Goal: Transaction & Acquisition: Purchase product/service

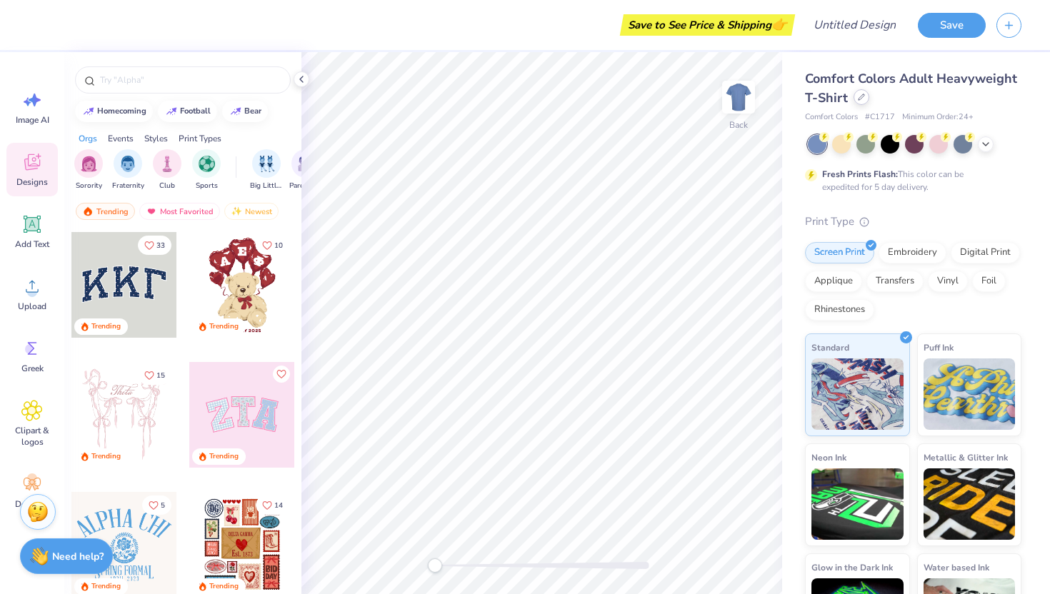
click at [860, 96] on icon at bounding box center [861, 97] width 7 height 7
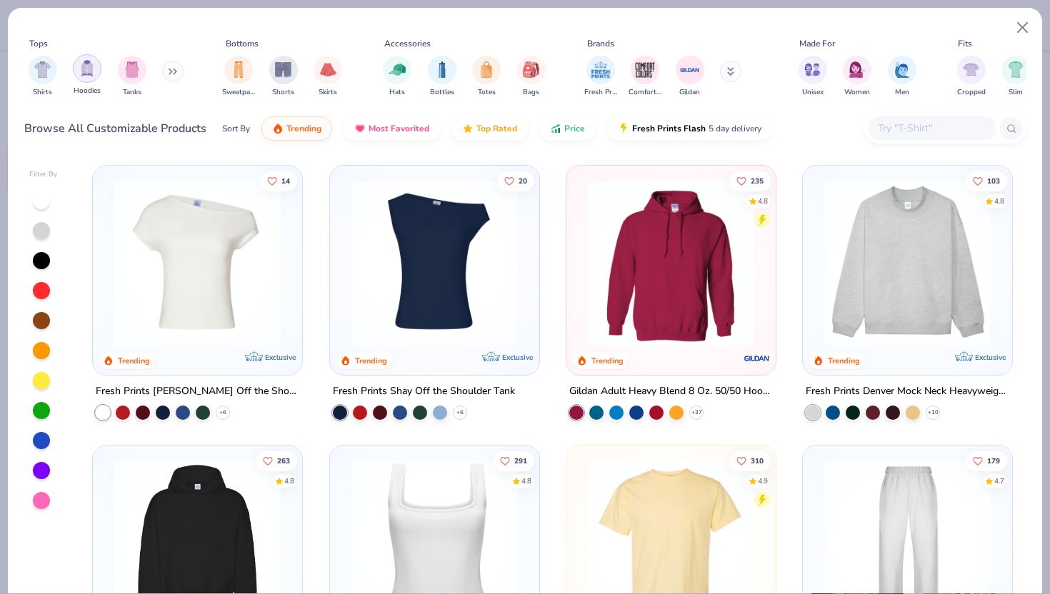
click at [91, 70] on img "filter for Hoodies" at bounding box center [87, 68] width 16 height 16
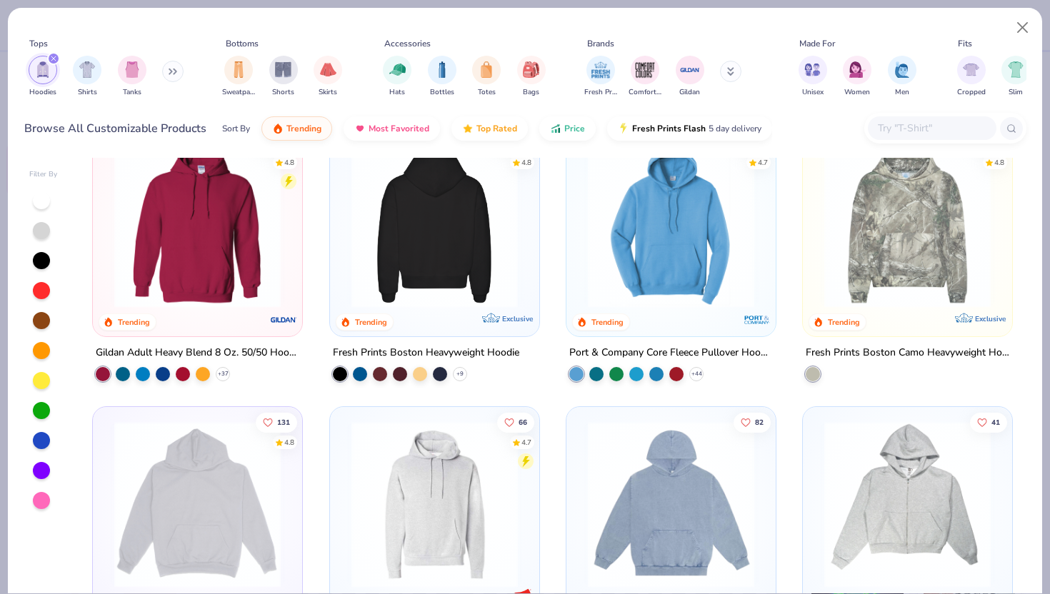
scroll to position [39, 0]
click at [440, 248] on img at bounding box center [433, 224] width 181 height 166
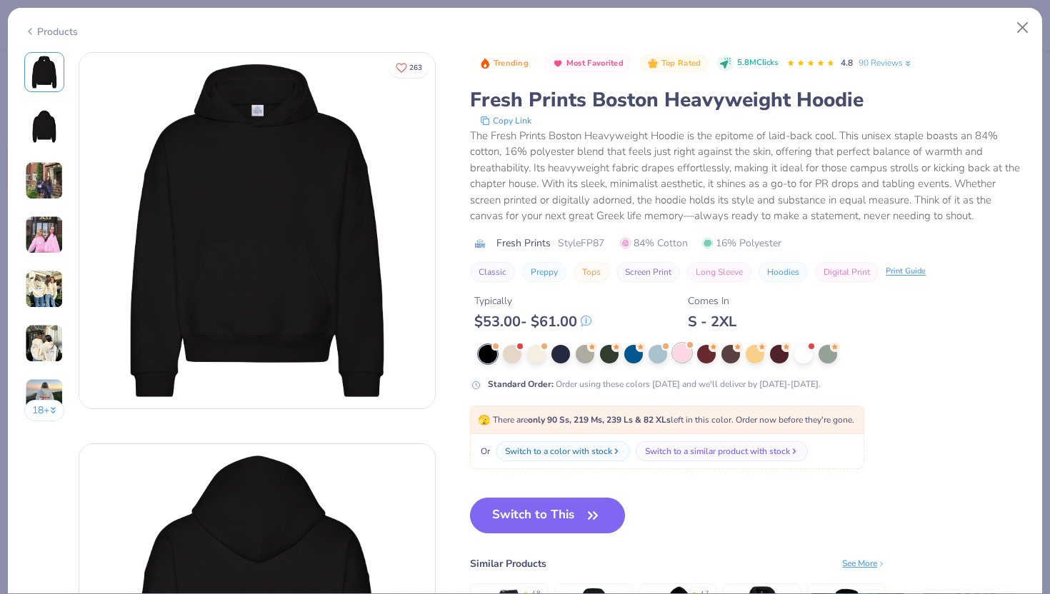
click at [682, 356] on div at bounding box center [682, 352] width 19 height 19
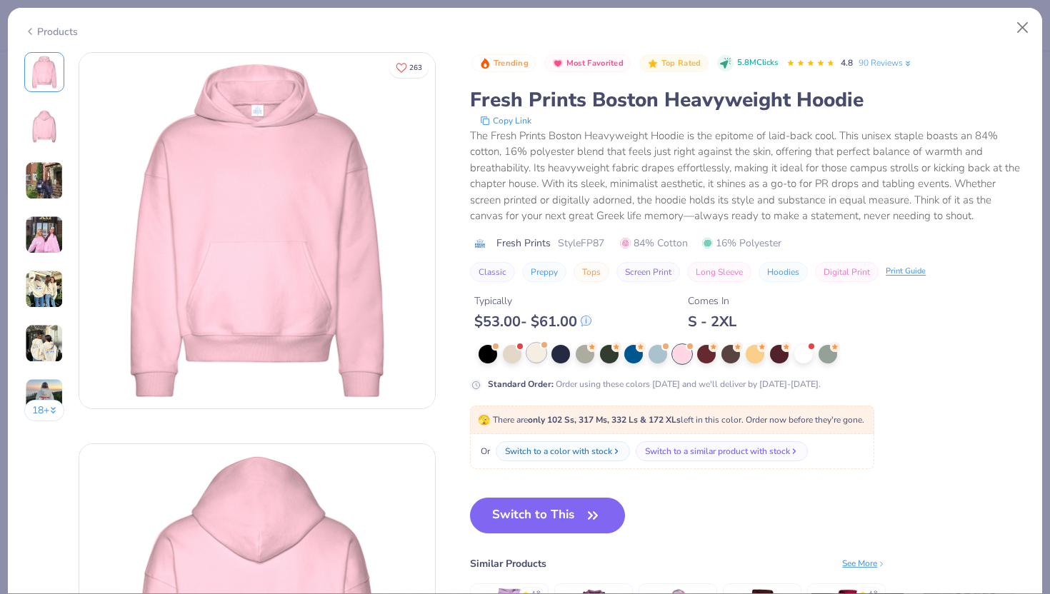
click at [538, 354] on div at bounding box center [536, 352] width 19 height 19
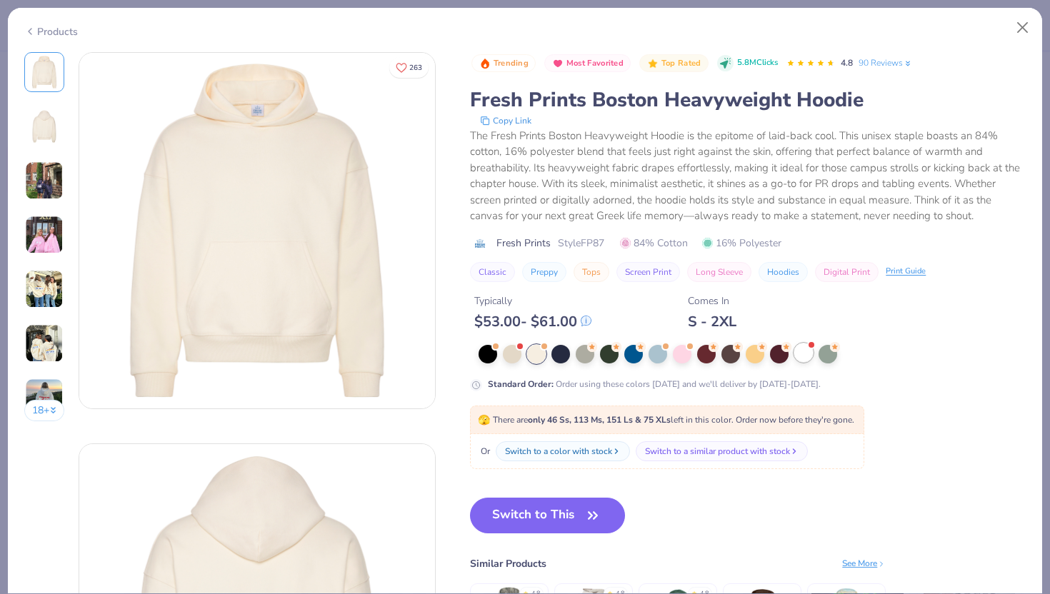
click at [802, 351] on div at bounding box center [803, 352] width 19 height 19
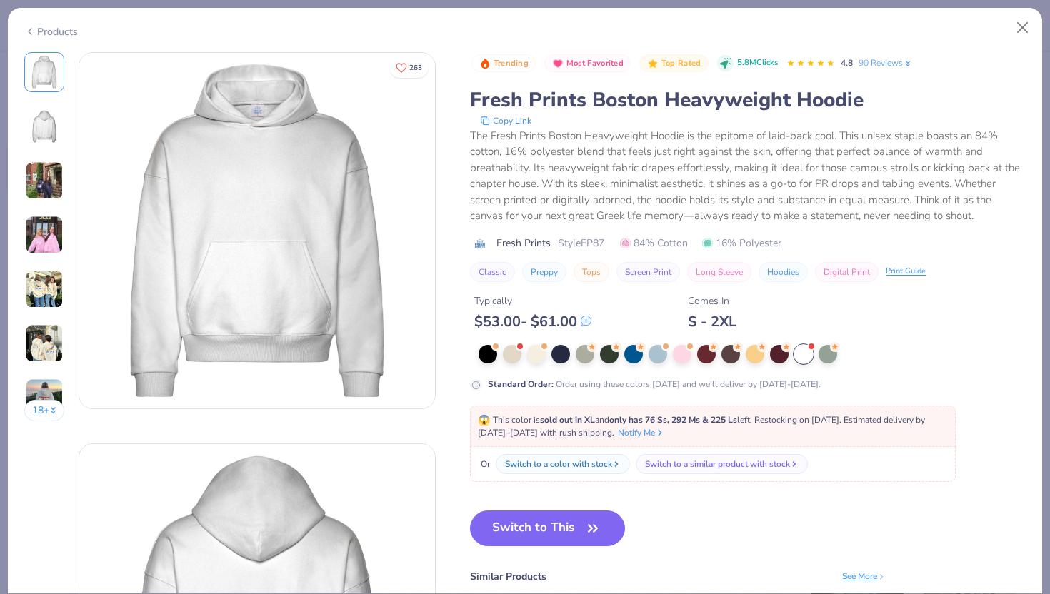
click at [60, 38] on div "Products" at bounding box center [525, 26] width 1034 height 37
click at [66, 32] on div "Products" at bounding box center [51, 31] width 54 height 15
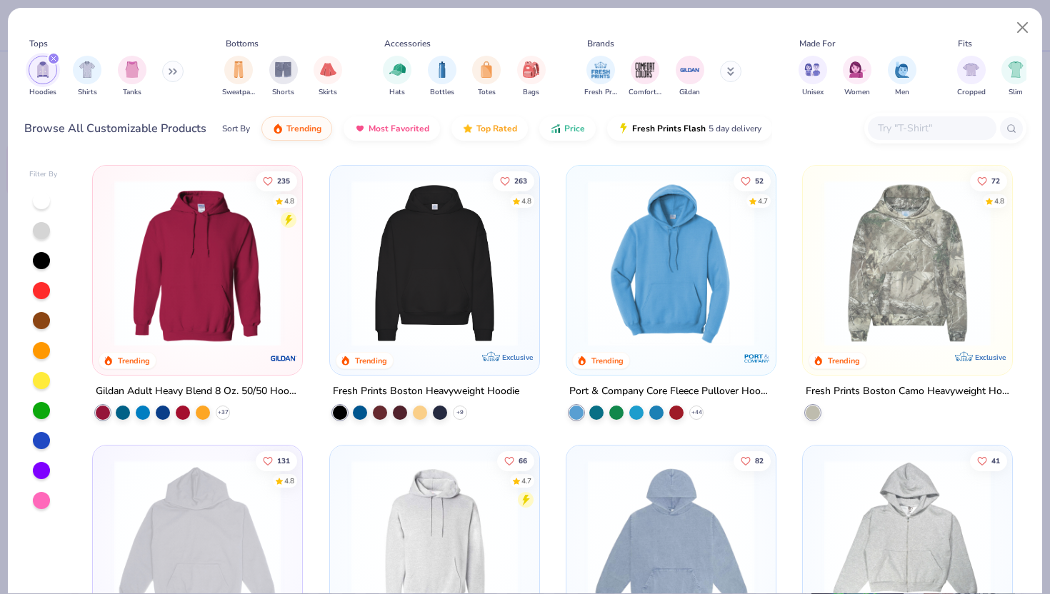
click at [908, 132] on input "text" at bounding box center [931, 128] width 110 height 16
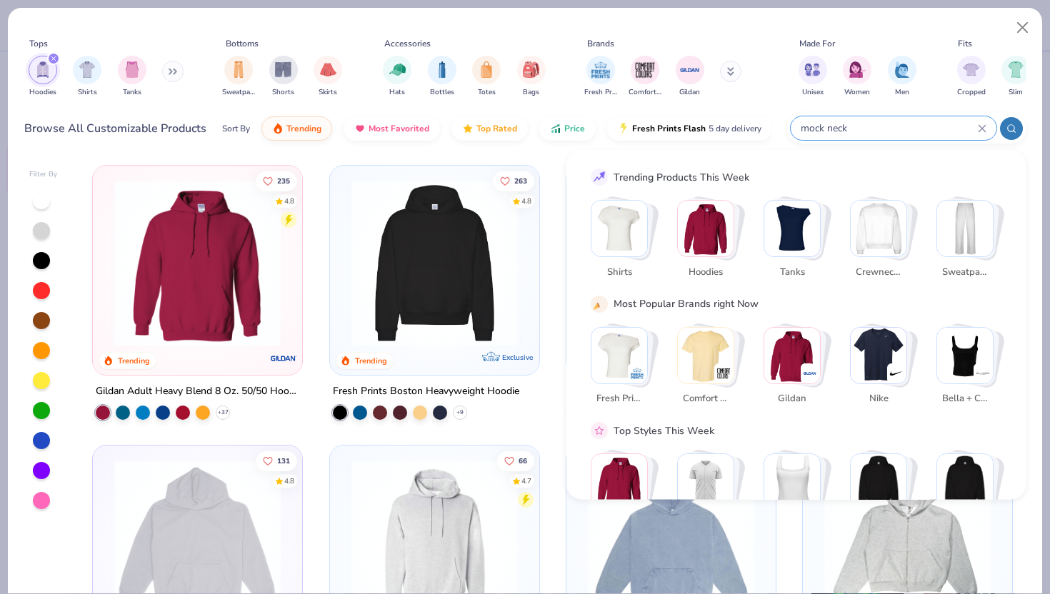
type input "mock neck"
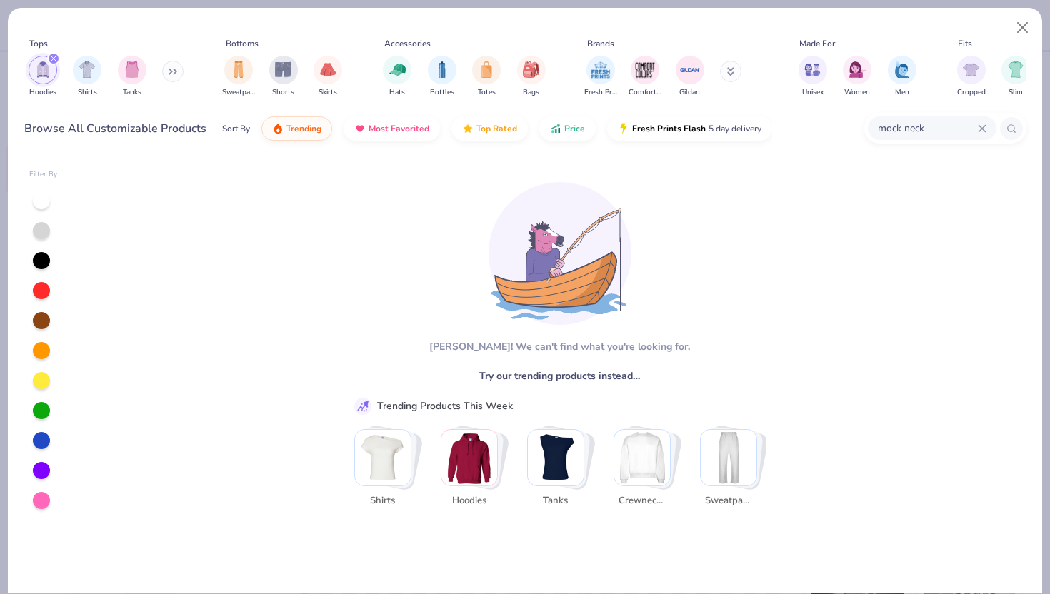
click at [644, 450] on img "Stack Card Button Crewnecks" at bounding box center [642, 458] width 56 height 56
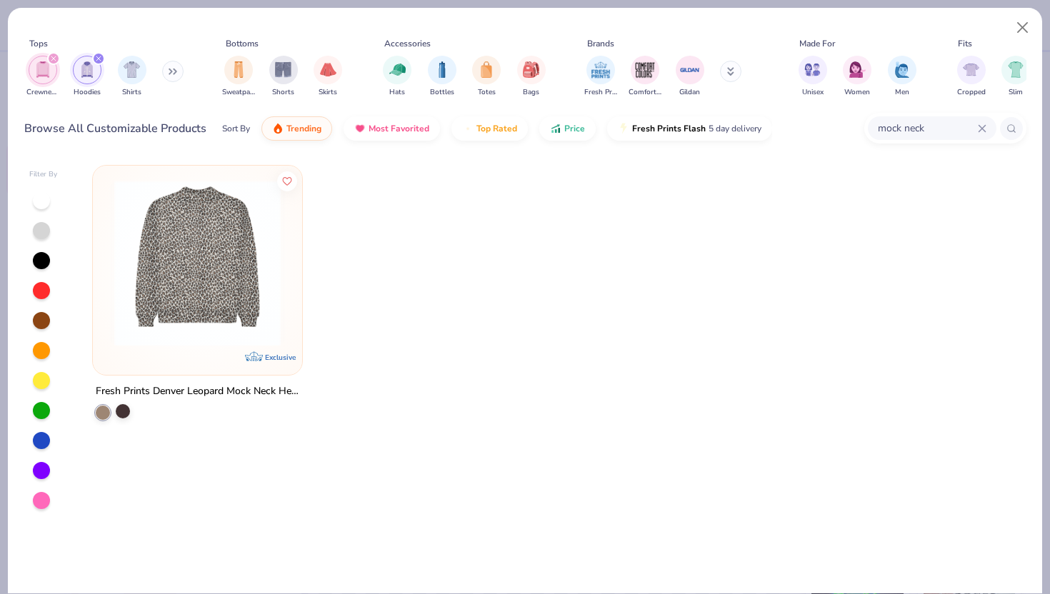
click at [129, 409] on div at bounding box center [123, 411] width 14 height 14
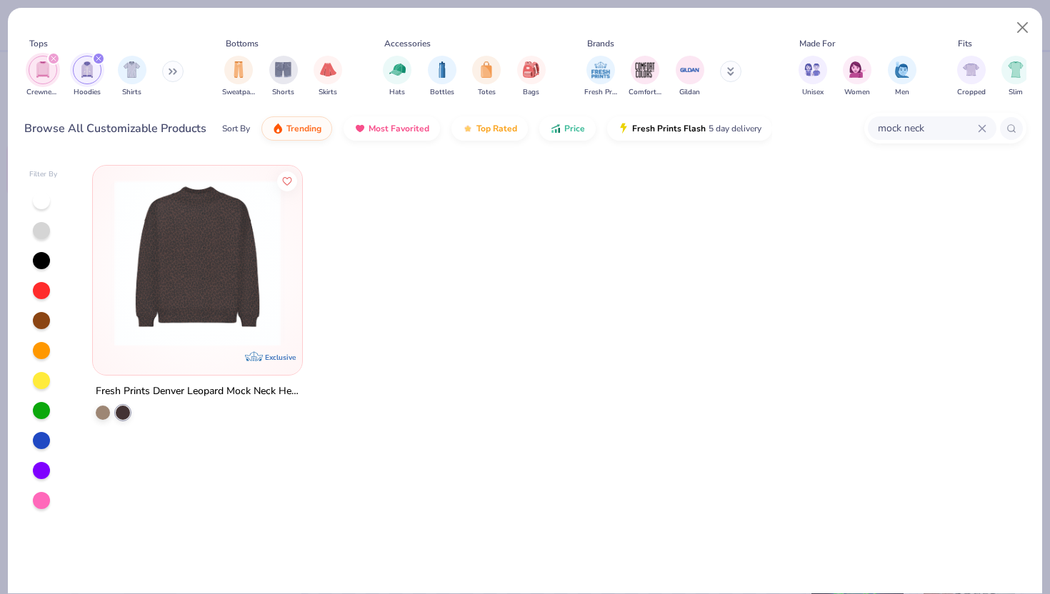
click at [980, 125] on icon at bounding box center [982, 128] width 9 height 9
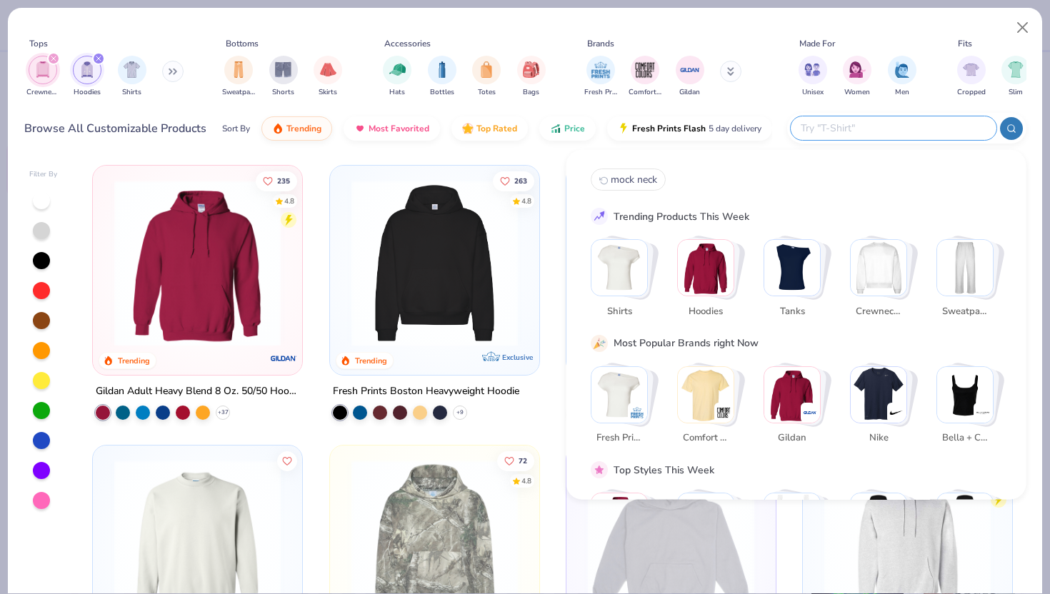
click at [1020, 117] on div at bounding box center [906, 128] width 239 height 31
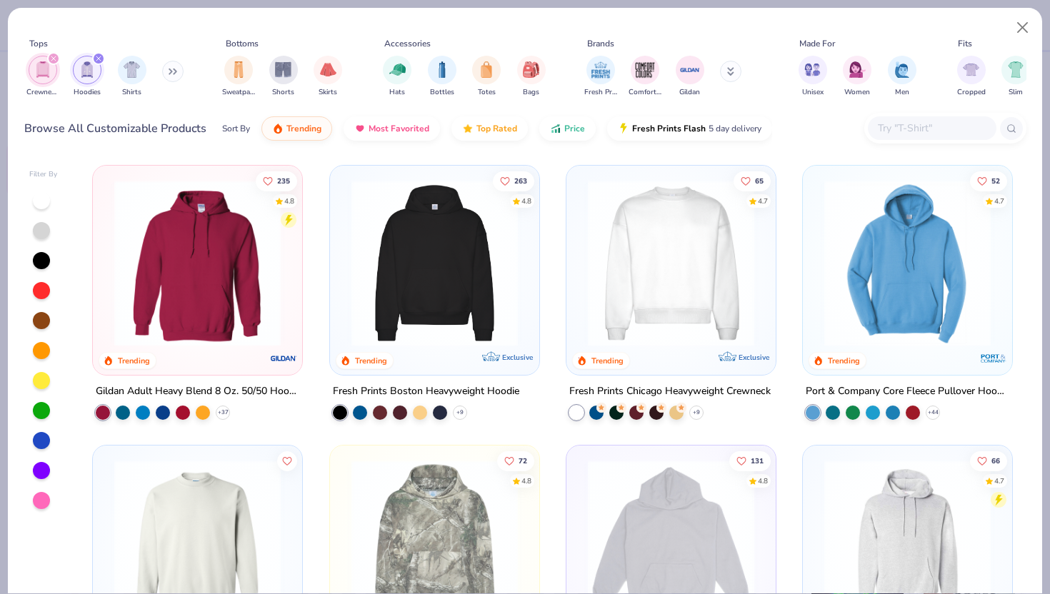
click at [420, 288] on img at bounding box center [434, 263] width 181 height 166
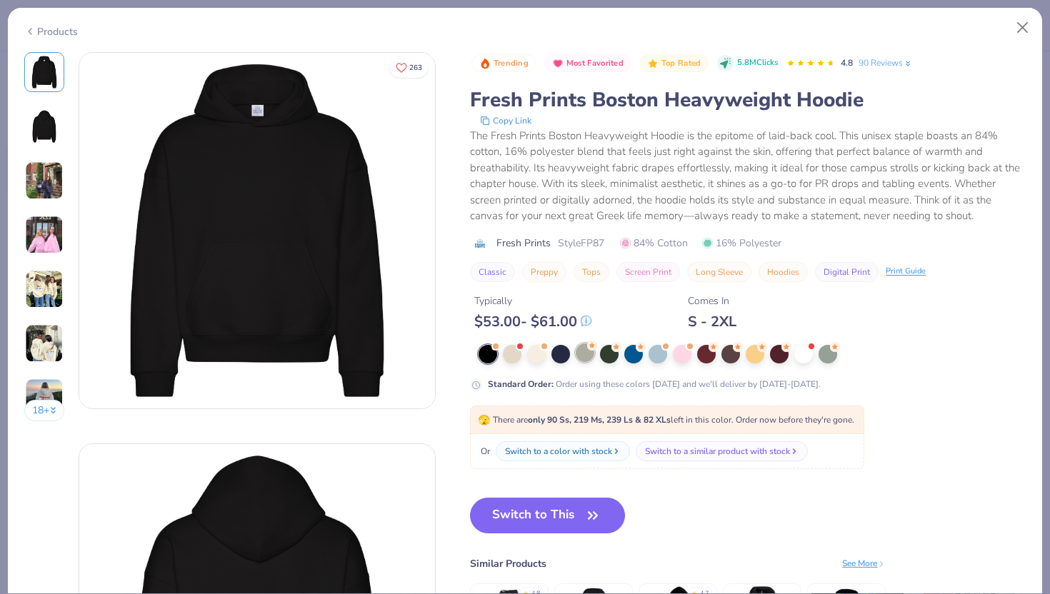
click at [589, 358] on div at bounding box center [585, 352] width 19 height 19
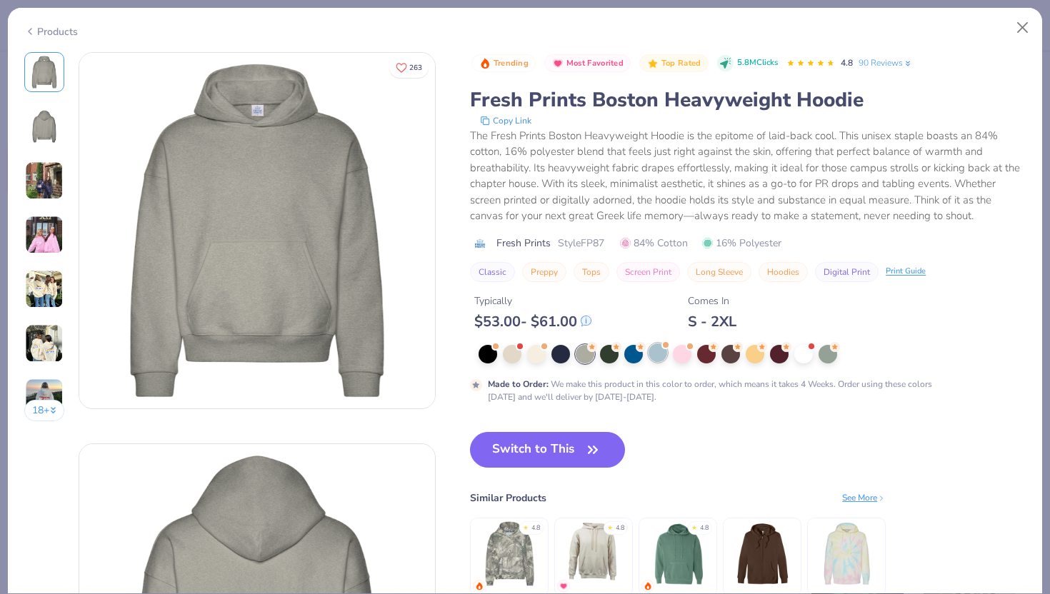
click at [663, 352] on div at bounding box center [657, 352] width 19 height 19
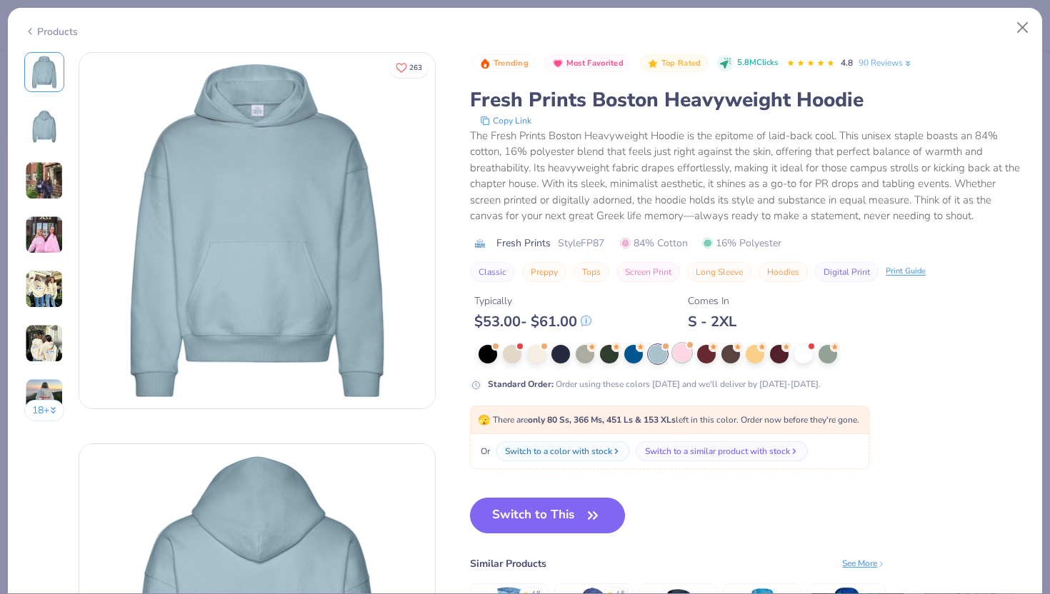
click at [681, 351] on div at bounding box center [682, 352] width 19 height 19
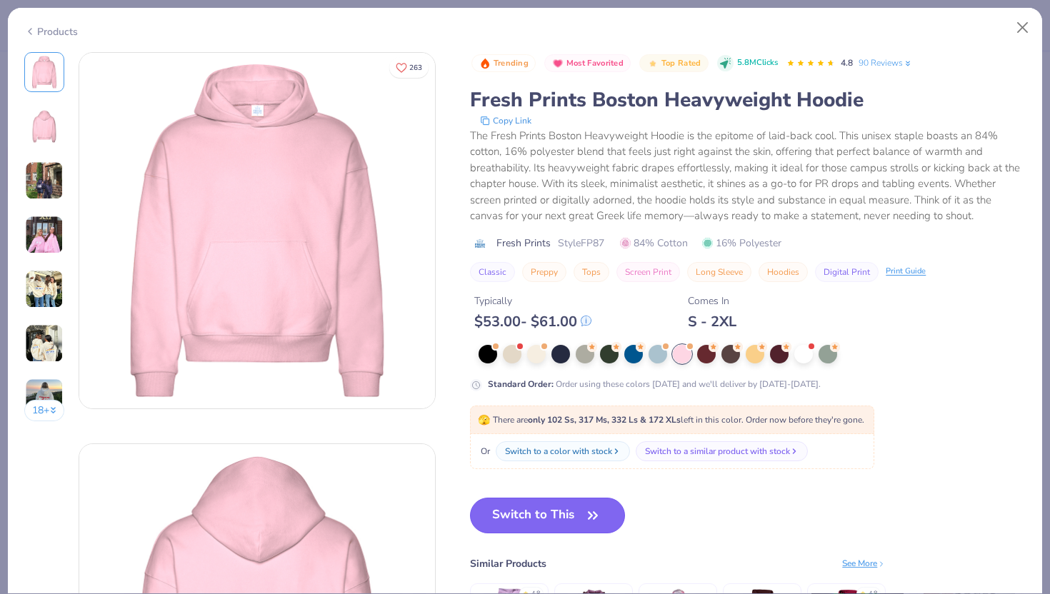
click at [556, 513] on button "Switch to This" at bounding box center [547, 516] width 155 height 36
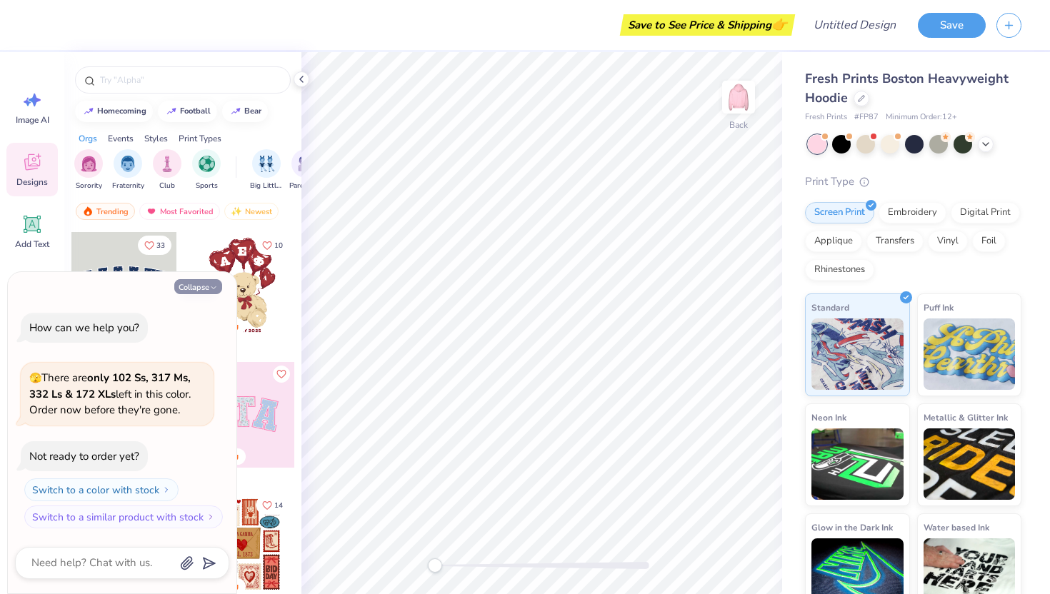
click at [216, 286] on icon "button" at bounding box center [213, 287] width 9 height 9
type textarea "x"
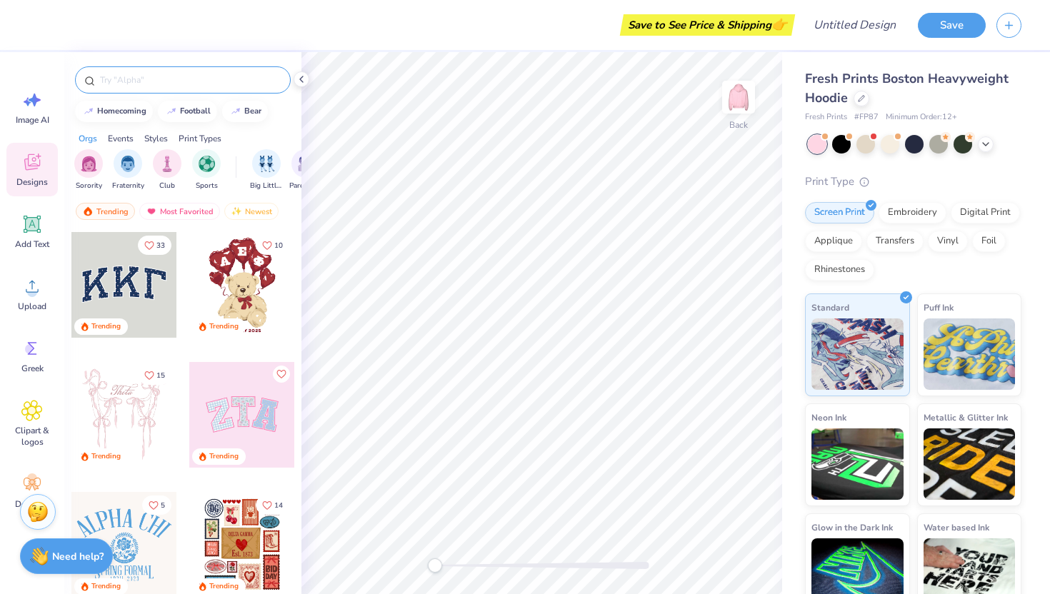
click at [173, 81] on input "text" at bounding box center [190, 80] width 183 height 14
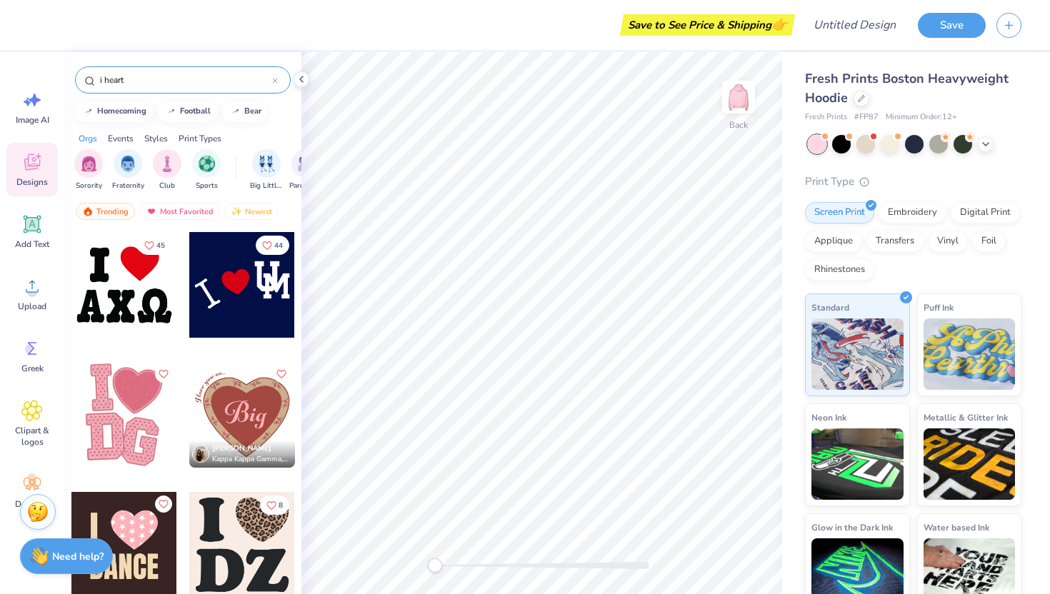
type input "i heart"
click at [252, 302] on div at bounding box center [242, 285] width 106 height 106
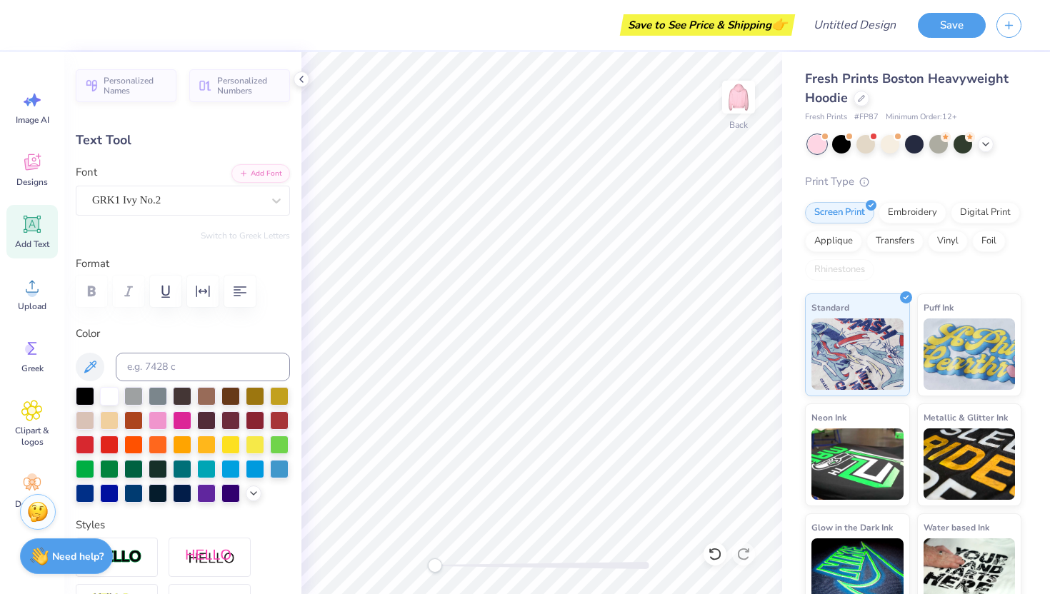
type textarea "m"
type textarea "G"
type input "3.09"
type input "3.74"
type input "3.00"
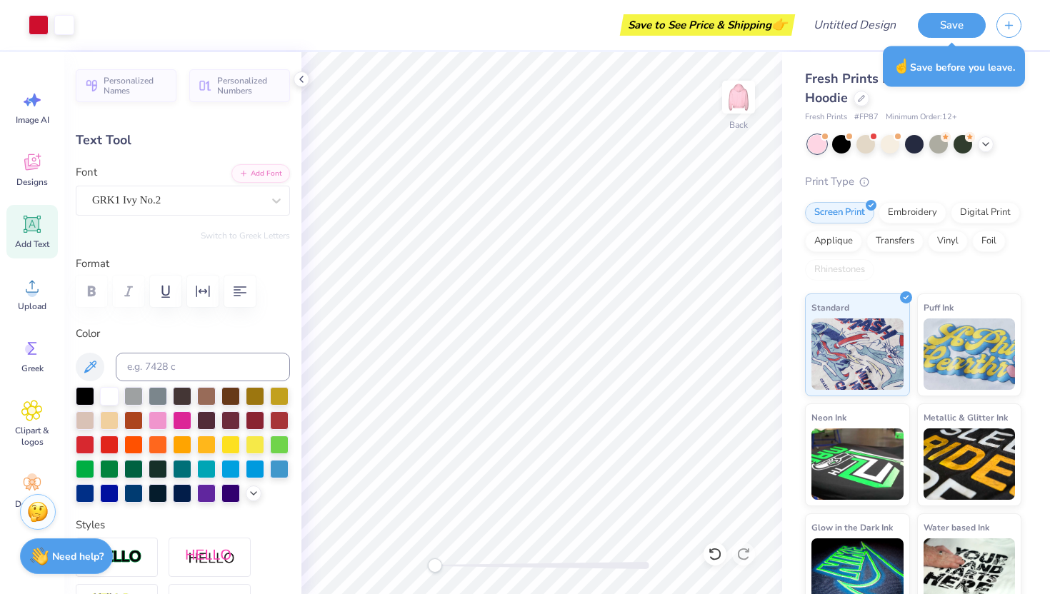
type input "2.26"
type input "3.15"
type input "4.52"
type textarea "DG"
type input "3.21"
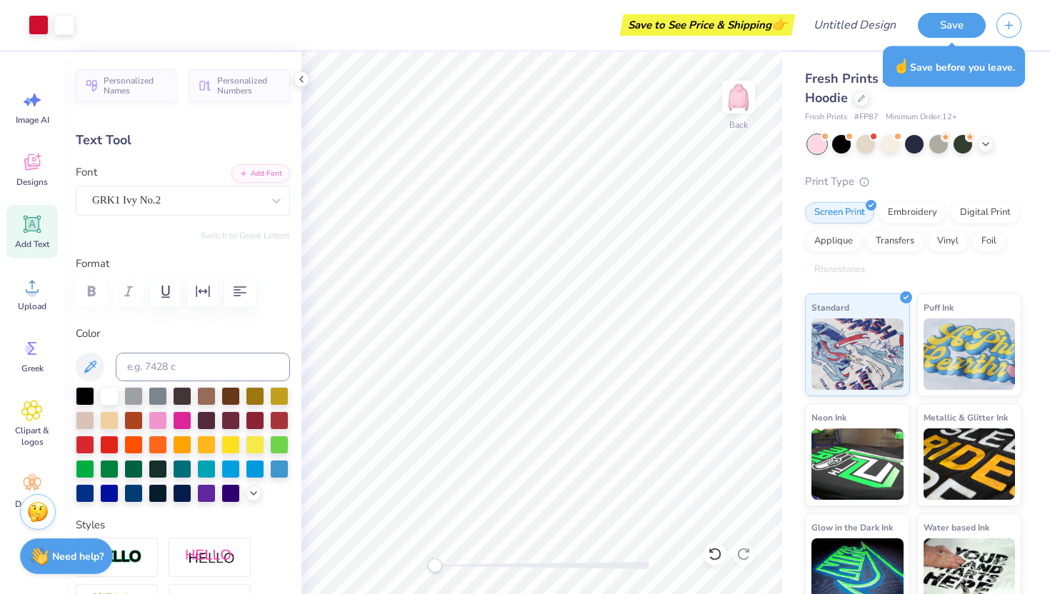
type input "3.76"
type input "5.18"
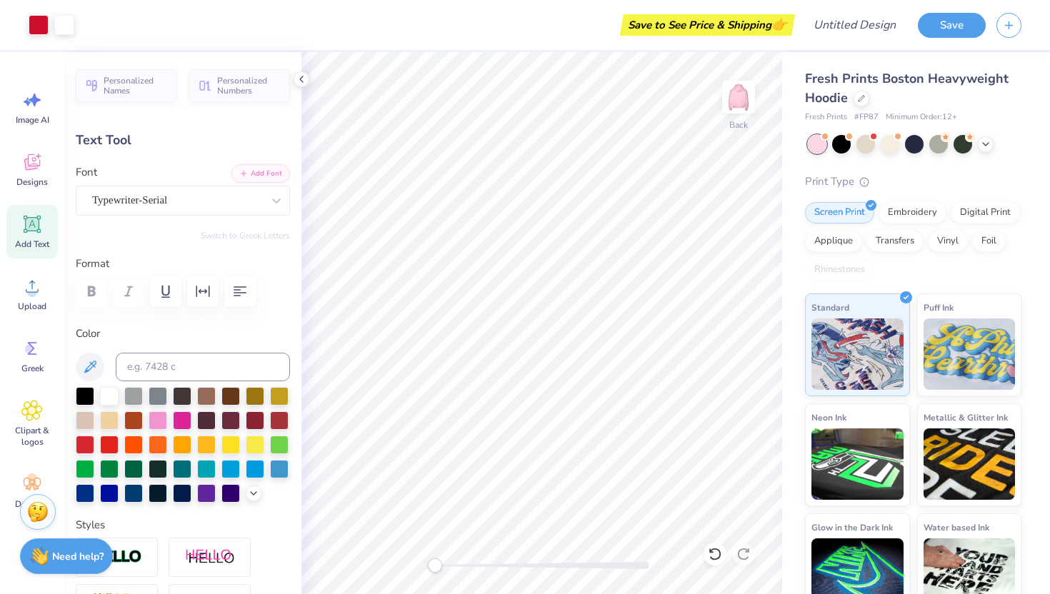
type input "-31.9"
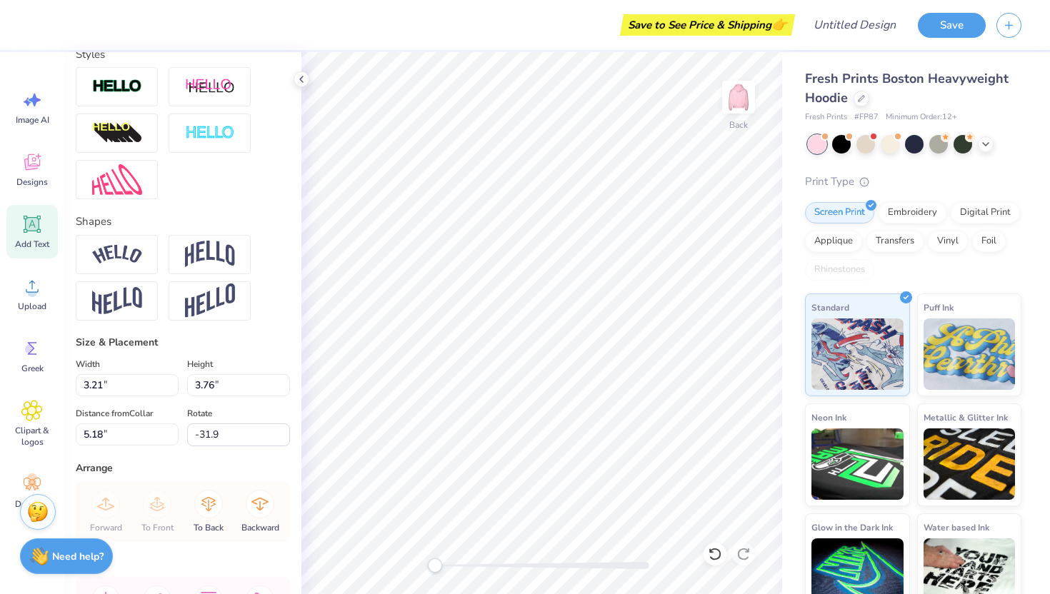
scroll to position [472, 0]
click at [282, 386] on input "3.75" at bounding box center [238, 384] width 103 height 22
click at [282, 386] on input "3.74" at bounding box center [238, 384] width 103 height 22
click at [282, 386] on input "3.73" at bounding box center [238, 384] width 103 height 22
click at [282, 386] on input "3.72" at bounding box center [238, 384] width 103 height 22
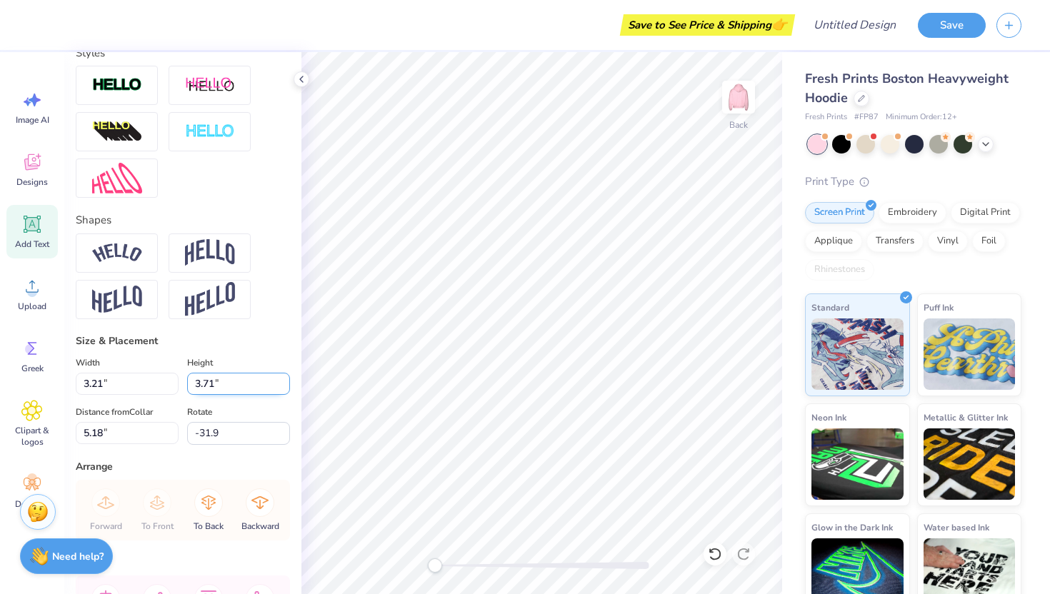
type input "3.71"
click at [282, 386] on input "3.71" at bounding box center [238, 384] width 103 height 22
click at [157, 383] on input "3.21" at bounding box center [127, 384] width 103 height 22
type input "3.17"
type input "5.31"
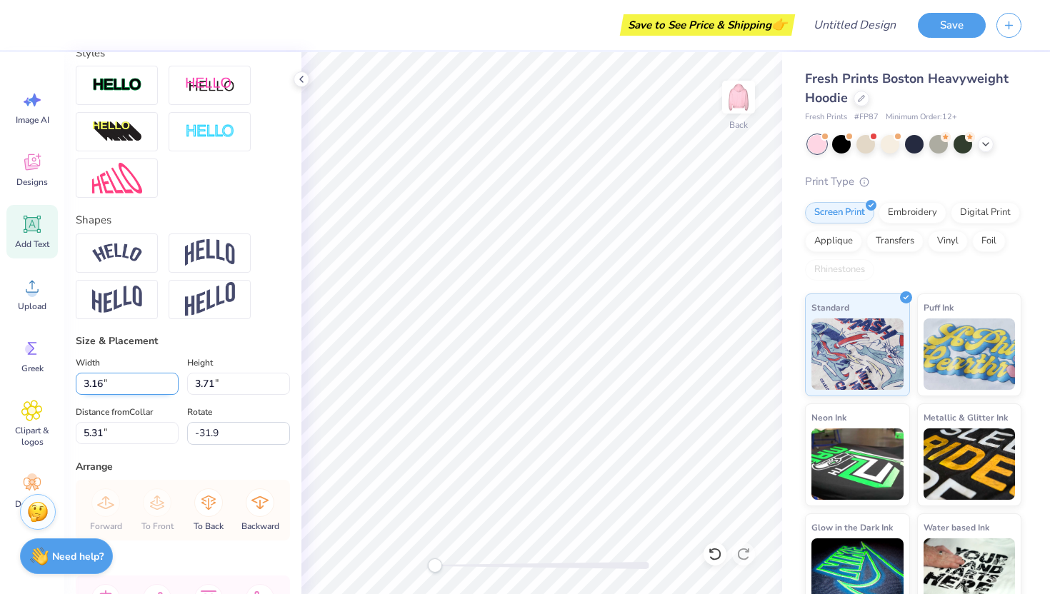
click at [171, 386] on input "3.16" at bounding box center [127, 384] width 103 height 22
click at [171, 386] on input "3.15" at bounding box center [127, 384] width 103 height 22
click at [171, 386] on input "3.14" at bounding box center [127, 384] width 103 height 22
click at [171, 386] on input "3.13" at bounding box center [127, 384] width 103 height 22
click at [171, 386] on input "3.12" at bounding box center [127, 384] width 103 height 22
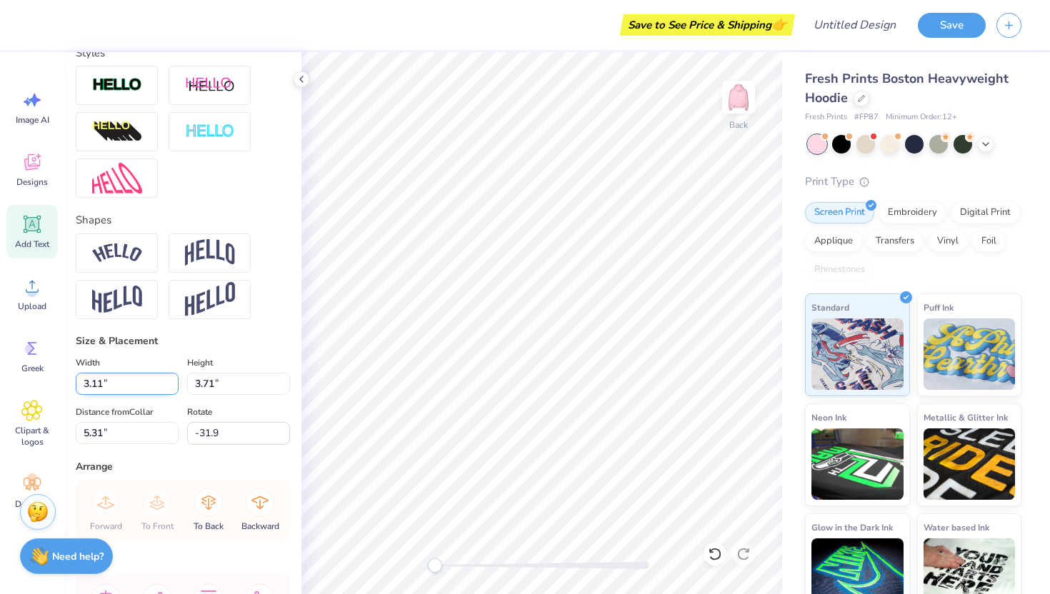
type input "3.11"
click at [171, 386] on input "3.11" at bounding box center [127, 384] width 103 height 22
type input "0.0"
type input "3.17"
type input "-31.9"
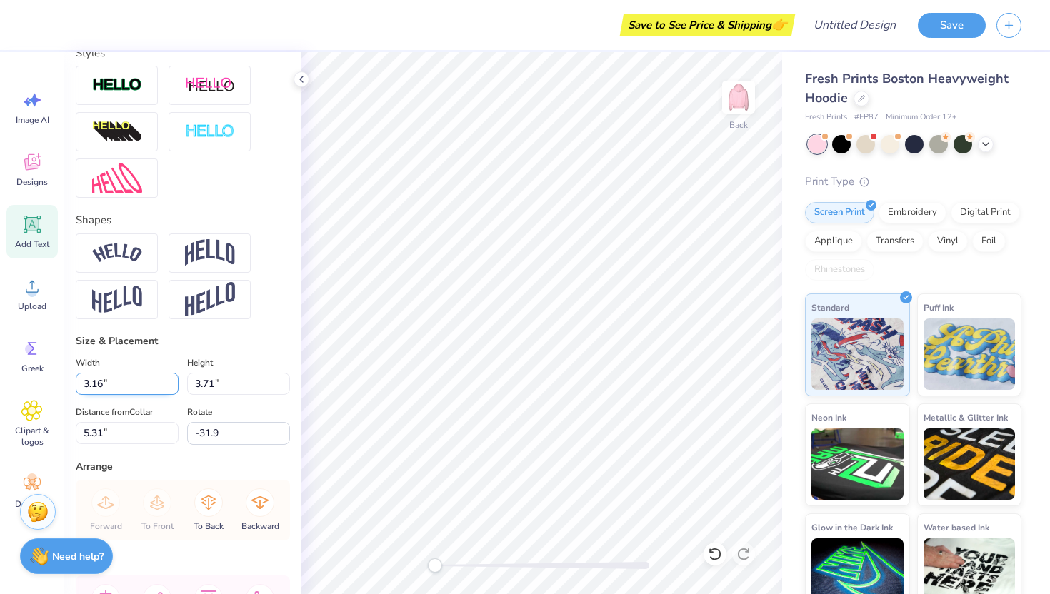
click at [169, 388] on input "3.16" at bounding box center [127, 384] width 103 height 22
click at [169, 388] on input "3.15" at bounding box center [127, 384] width 103 height 22
click at [169, 388] on input "3.14" at bounding box center [127, 384] width 103 height 22
click at [169, 388] on input "3.13" at bounding box center [127, 384] width 103 height 22
click at [169, 388] on input "3.12" at bounding box center [127, 384] width 103 height 22
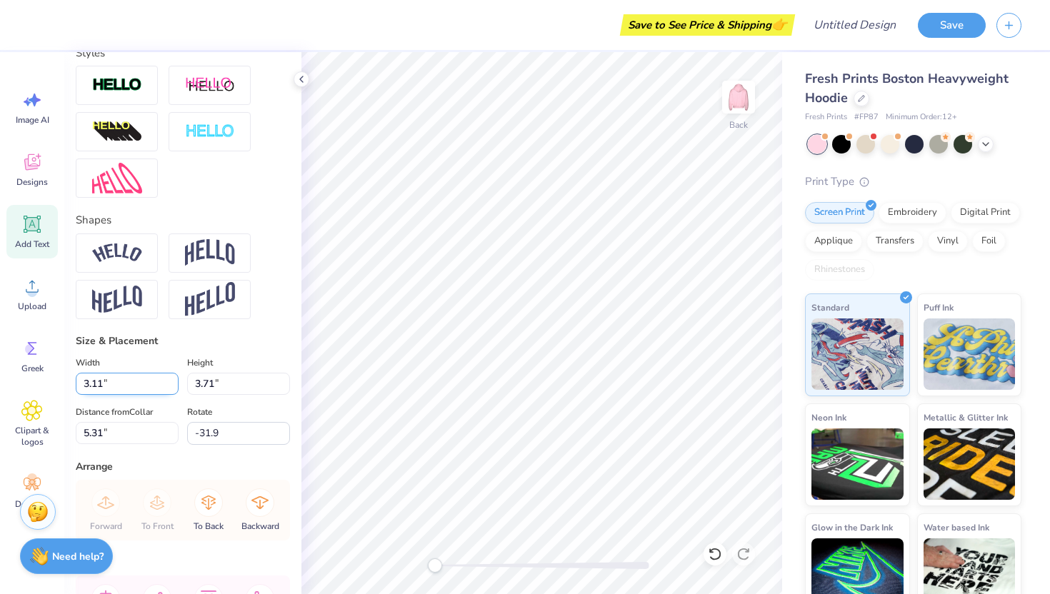
click at [169, 388] on input "3.11" at bounding box center [127, 384] width 103 height 22
click at [169, 388] on input "3.1" at bounding box center [127, 384] width 103 height 22
type input "2.94"
click at [169, 388] on input "2.94" at bounding box center [127, 384] width 103 height 22
type input "3.7"
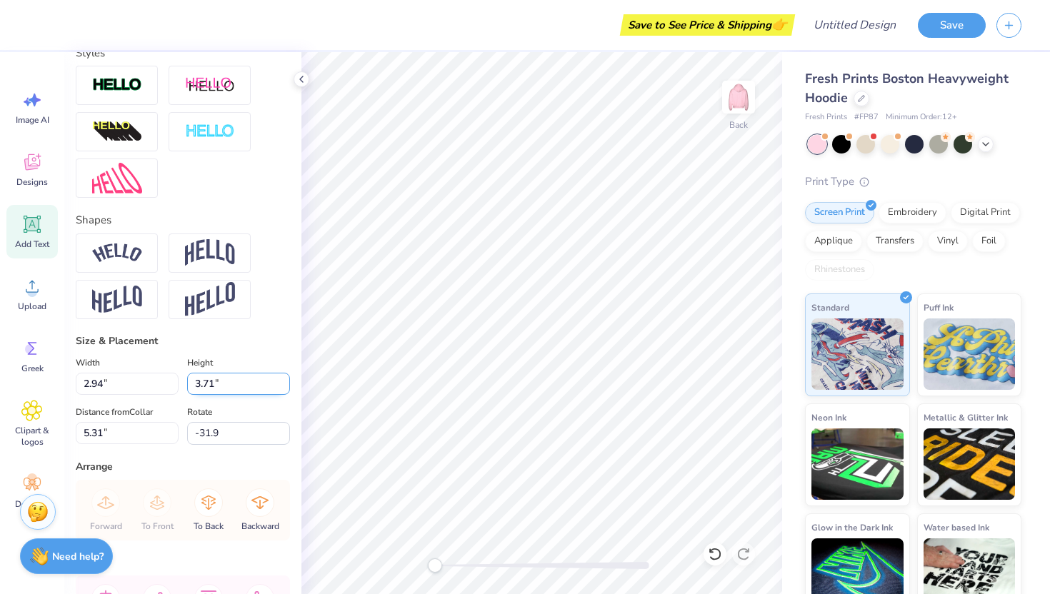
click at [285, 388] on input "3.7" at bounding box center [238, 384] width 103 height 22
type input "5.45"
click at [285, 388] on input "3.69" at bounding box center [238, 384] width 103 height 22
click at [285, 388] on input "3.68" at bounding box center [238, 384] width 103 height 22
click at [285, 388] on input "3.67" at bounding box center [238, 384] width 103 height 22
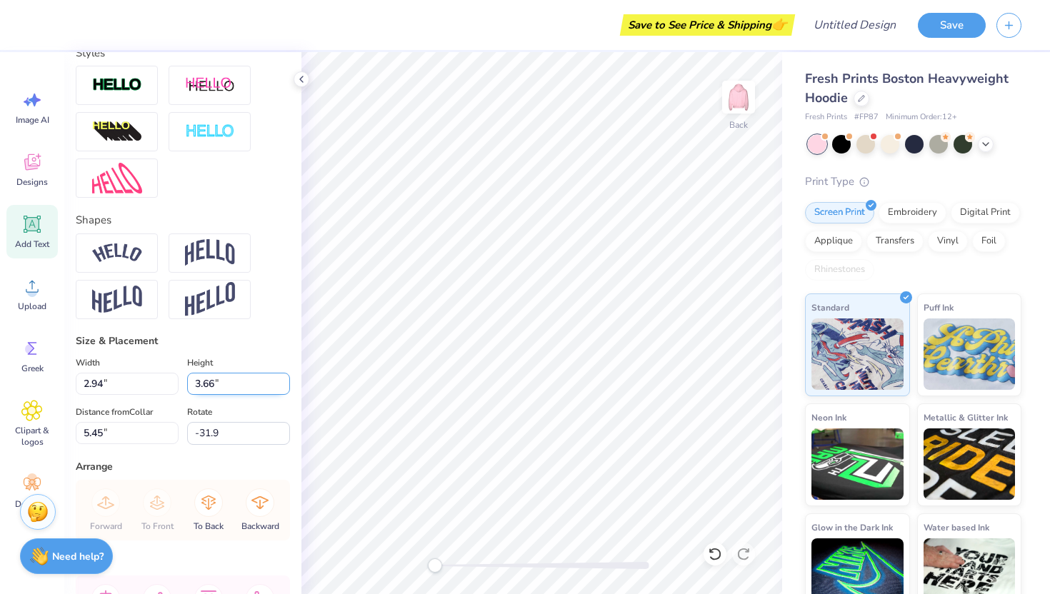
click at [285, 388] on input "3.66" at bounding box center [238, 384] width 103 height 22
click at [285, 388] on input "3.65" at bounding box center [238, 384] width 103 height 22
click at [285, 388] on input "3.64" at bounding box center [238, 384] width 103 height 22
click at [285, 388] on input "3.63" at bounding box center [238, 384] width 103 height 22
click at [285, 388] on input "3.62" at bounding box center [238, 384] width 103 height 22
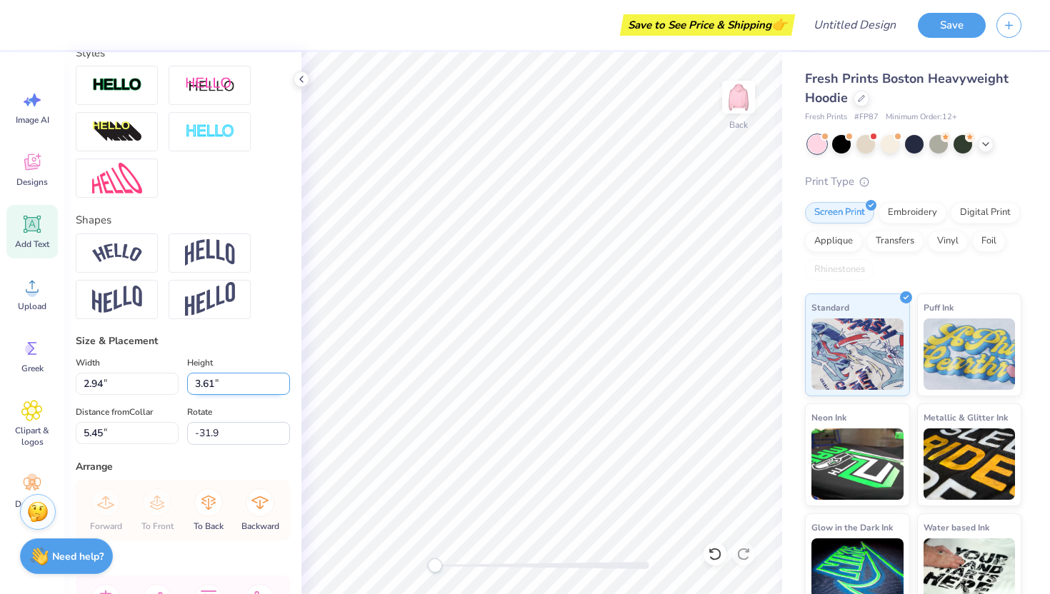
click at [285, 388] on input "3.61" at bounding box center [238, 384] width 103 height 22
click at [285, 388] on input "3.6" at bounding box center [238, 384] width 103 height 22
type input "3.59"
click at [285, 388] on input "3.59" at bounding box center [238, 384] width 103 height 22
type input "0.0"
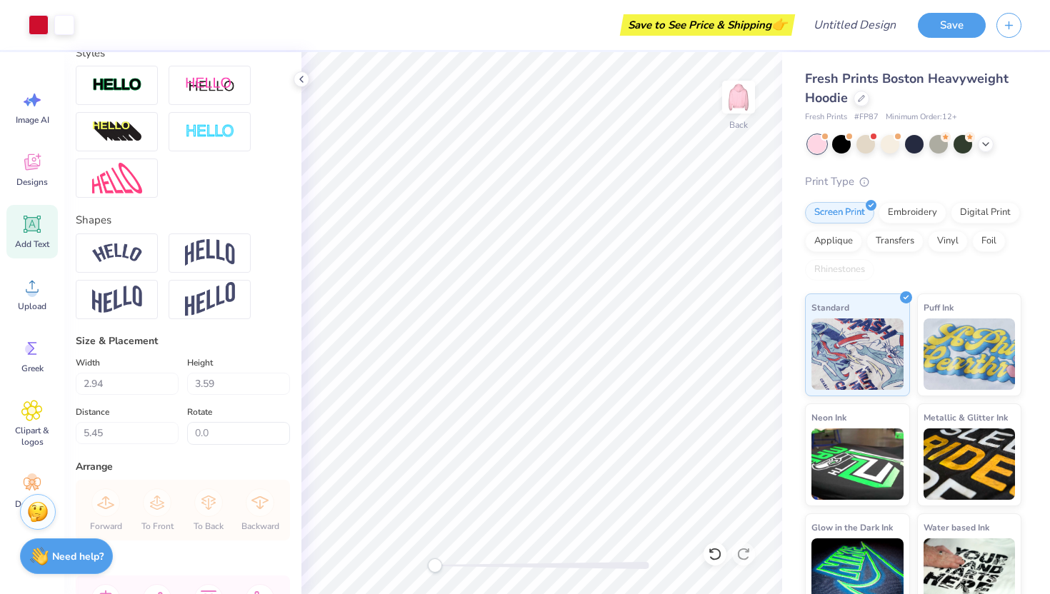
type input "3.44"
type input "-31.9"
click at [281, 388] on input "3.43" at bounding box center [238, 384] width 103 height 22
click at [281, 388] on input "3.42" at bounding box center [238, 384] width 103 height 22
click at [281, 388] on input "3.41" at bounding box center [238, 384] width 103 height 22
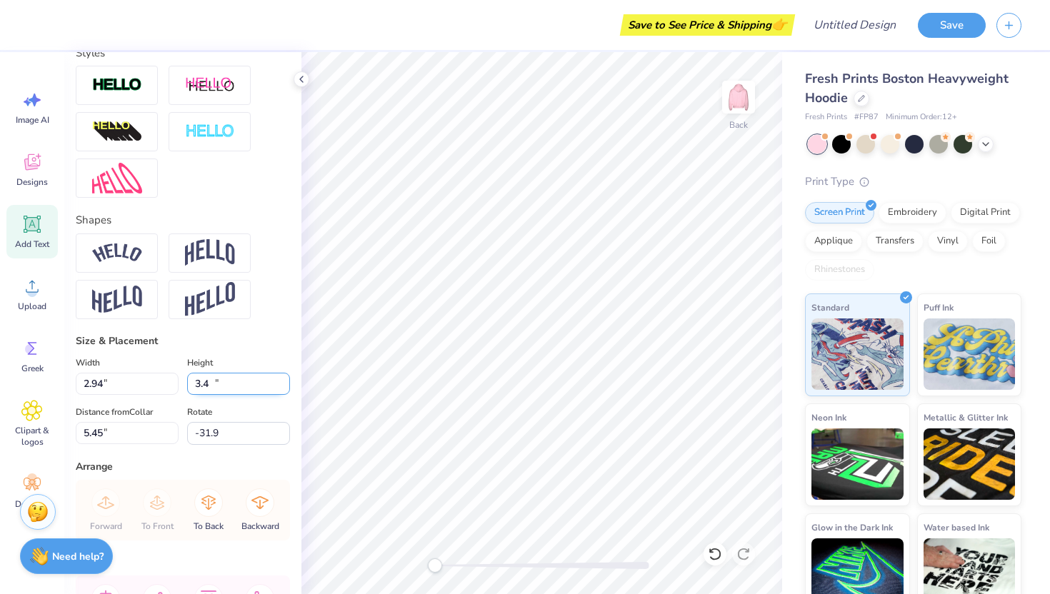
click at [281, 388] on input "3.4" at bounding box center [238, 384] width 103 height 22
type input "3.39"
click at [281, 388] on input "3.39" at bounding box center [238, 384] width 103 height 22
type input "2.93"
click at [175, 388] on input "2.93" at bounding box center [127, 384] width 103 height 22
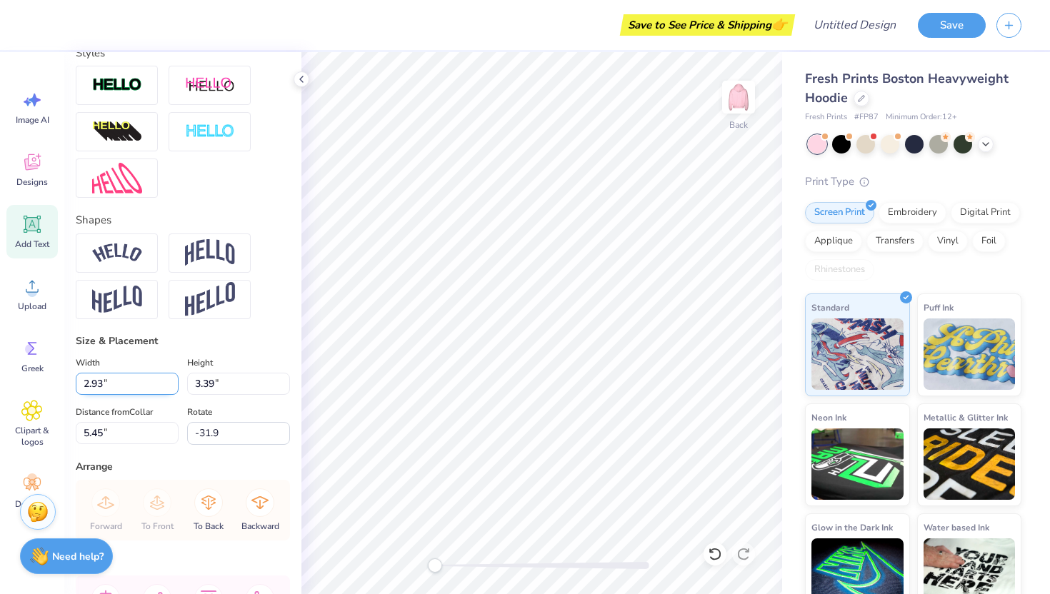
type input "5.47"
click at [175, 388] on input "2.92" at bounding box center [127, 384] width 103 height 22
click at [175, 388] on input "2.91" at bounding box center [127, 384] width 103 height 22
click at [175, 388] on input "2.9" at bounding box center [127, 384] width 103 height 22
click at [175, 388] on input "2.89" at bounding box center [127, 384] width 103 height 22
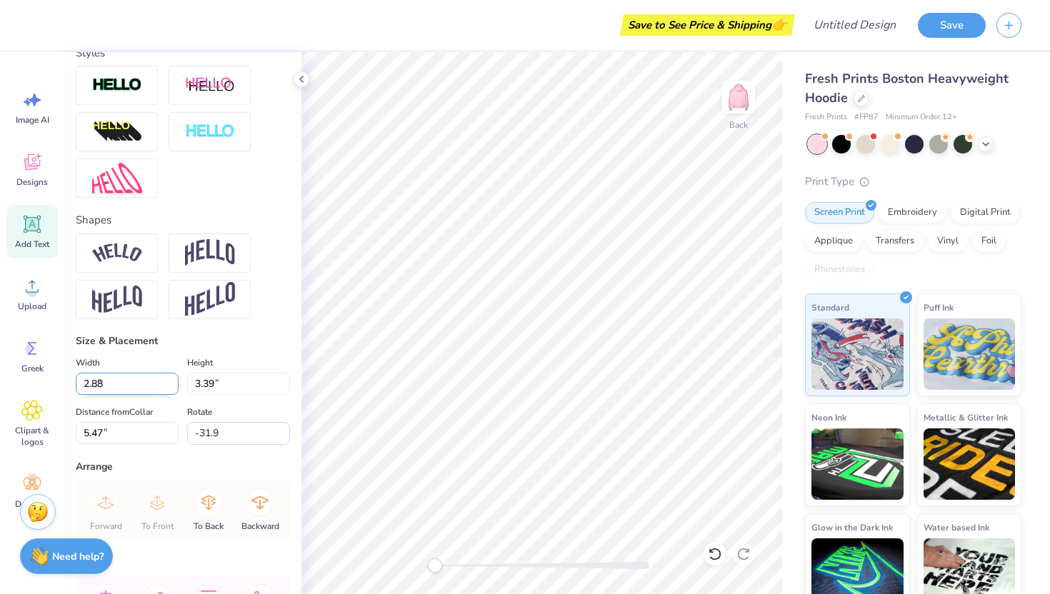
click at [175, 388] on input "2.88" at bounding box center [127, 384] width 103 height 22
type input "2.87"
click at [175, 388] on input "2.87" at bounding box center [127, 384] width 103 height 22
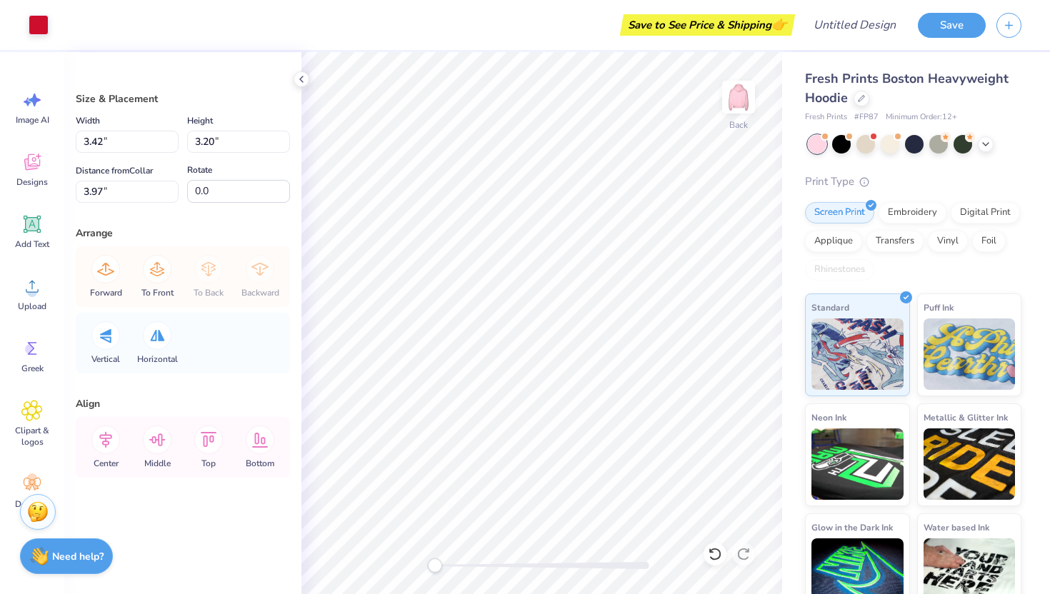
type input "2.59"
type input "2.42"
type input "4.75"
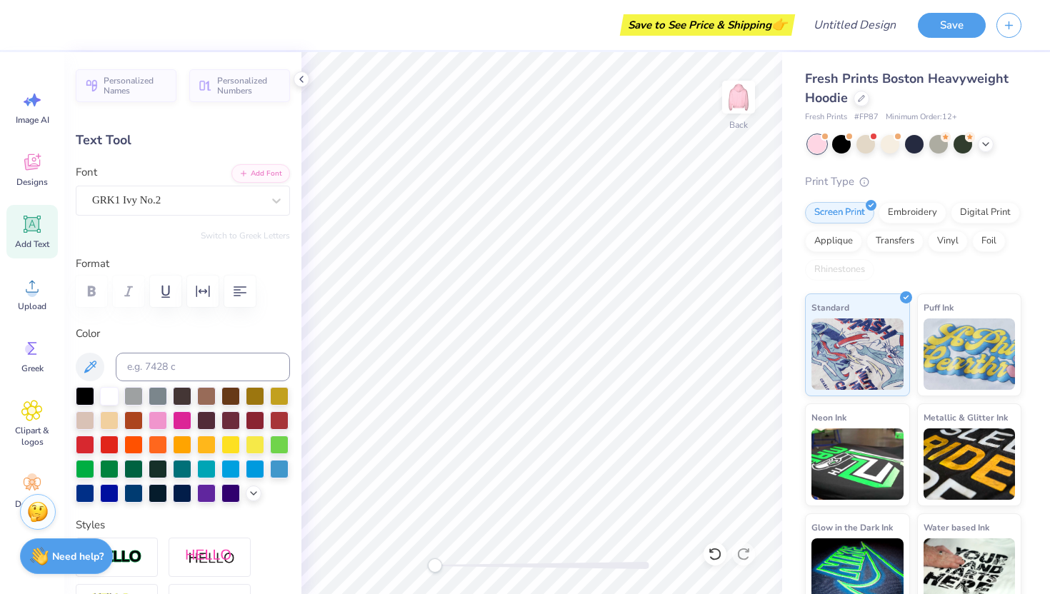
type input "2.85"
type input "1.57"
type input "5.96"
type textarea "D"
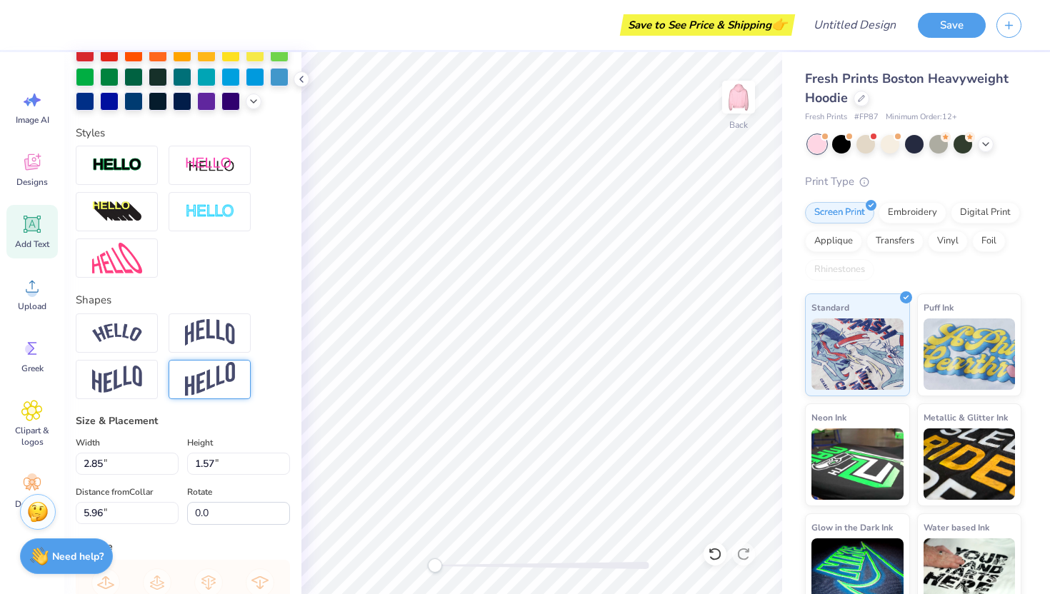
scroll to position [0, 0]
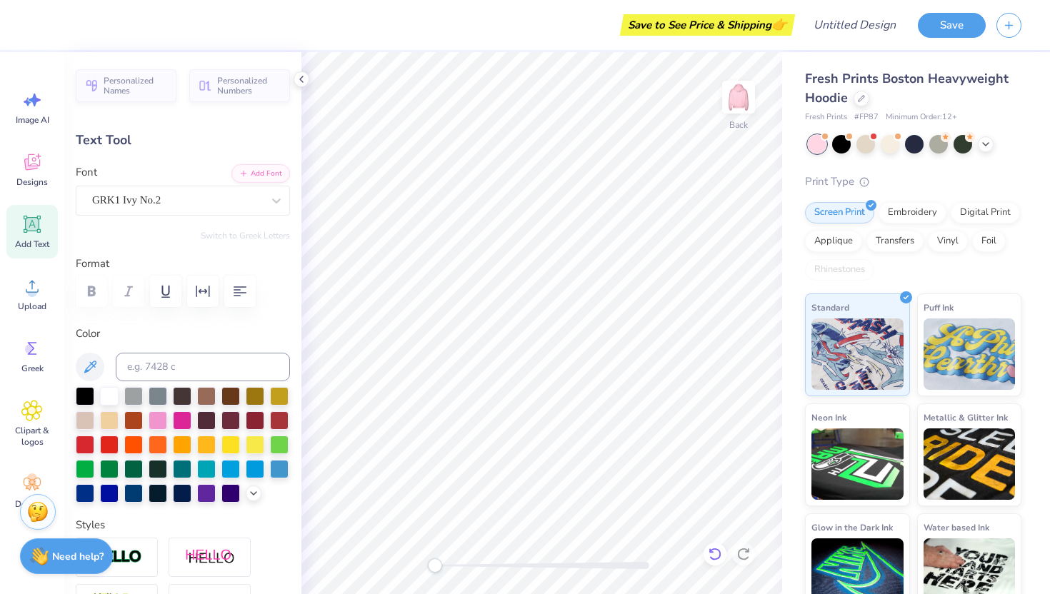
click at [718, 558] on icon at bounding box center [715, 554] width 14 height 14
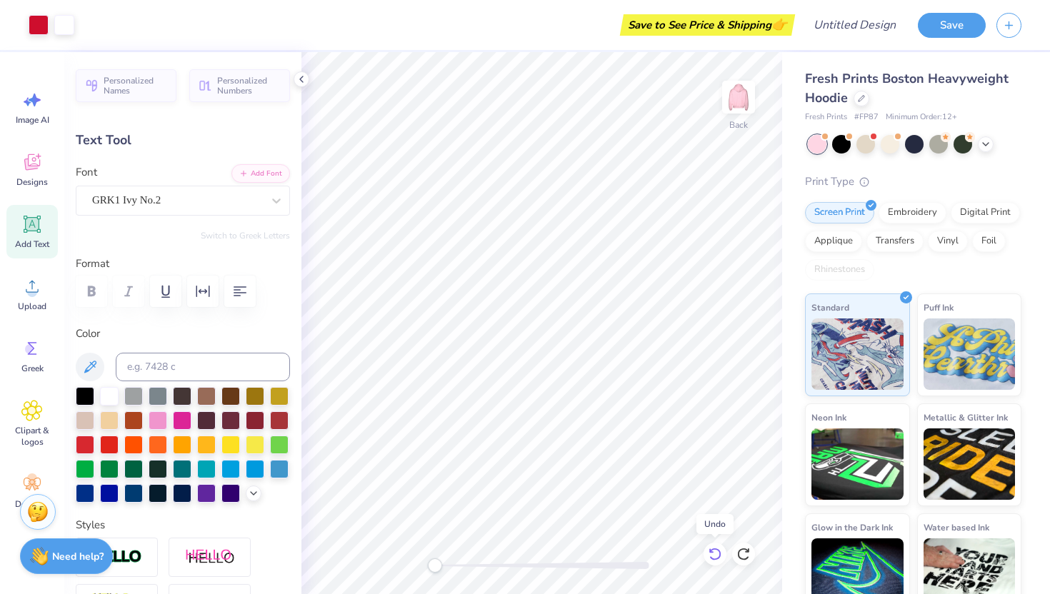
click at [718, 558] on icon at bounding box center [715, 554] width 14 height 14
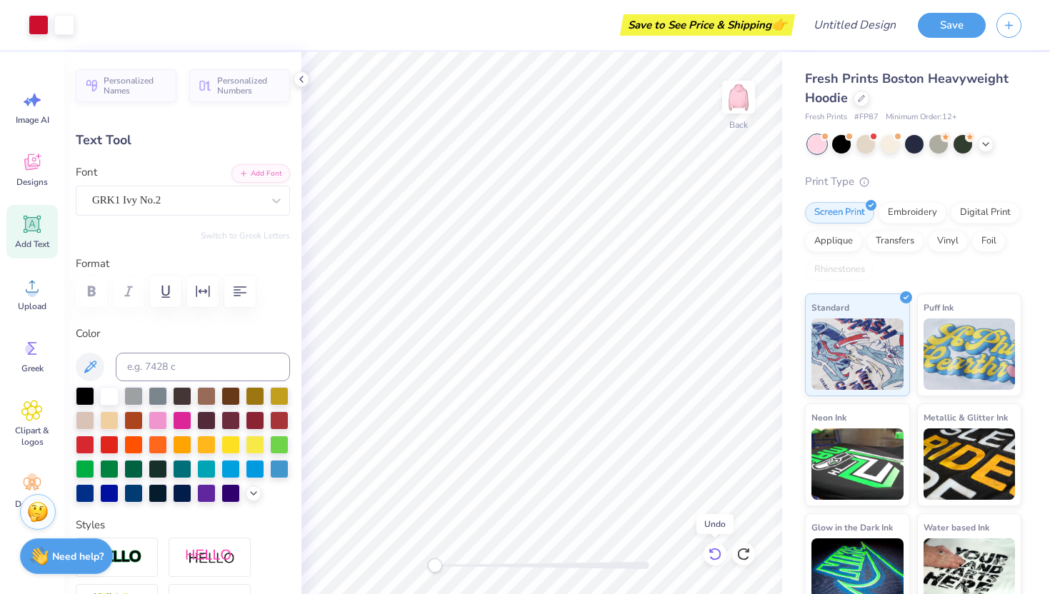
click at [718, 558] on icon at bounding box center [715, 554] width 14 height 14
type input "3.09"
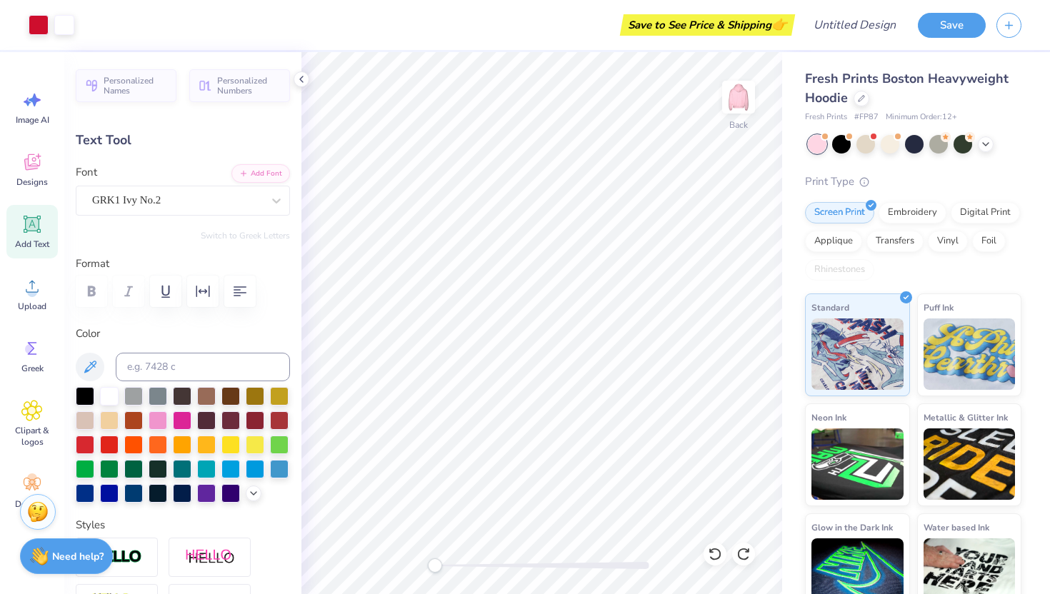
type input "3.74"
type input "3.00"
click at [718, 547] on icon at bounding box center [715, 554] width 14 height 14
type textarea "D"
type input "3.26"
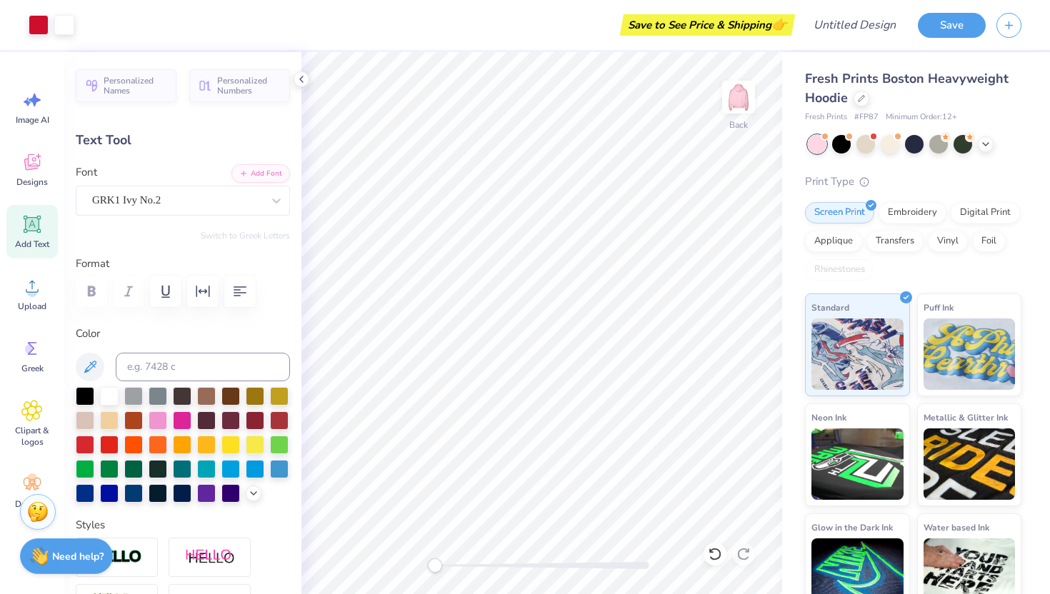
type input "3.15"
type input "4.52"
type textarea "F"
type textarea "G"
type input "3.70"
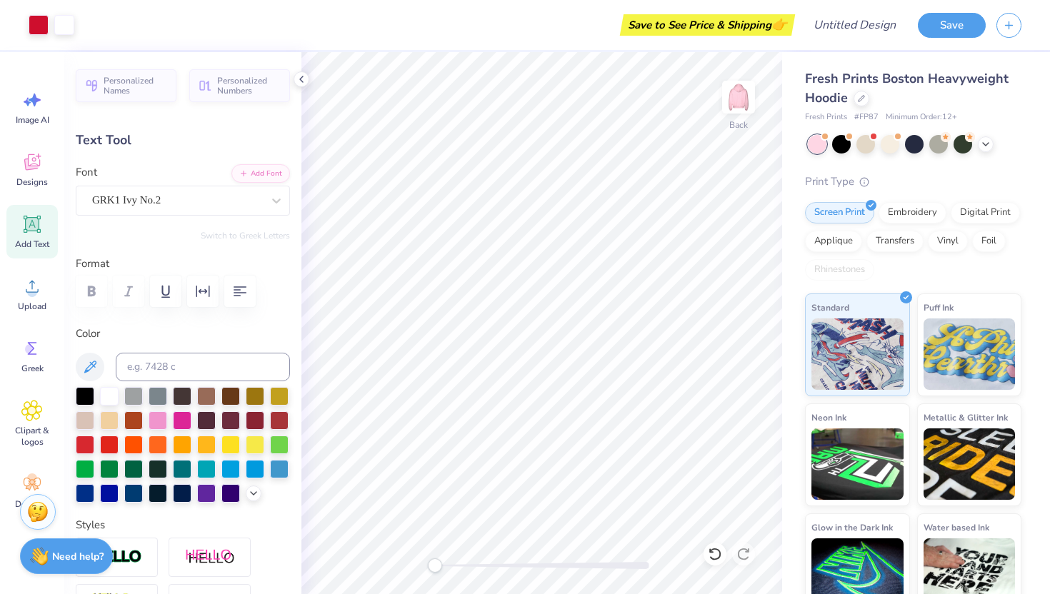
type input "3.74"
type input "3.00"
type input "2.26"
type input "3.15"
type input "4.52"
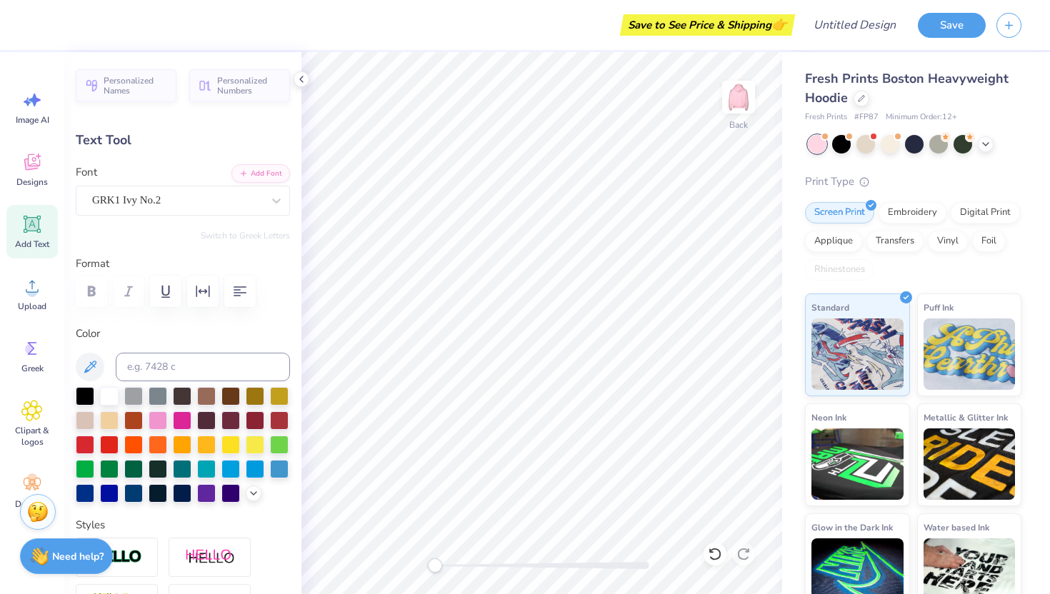
type input "2.85"
type input "3.98"
type input "4.53"
type input "3.70"
type input "3.74"
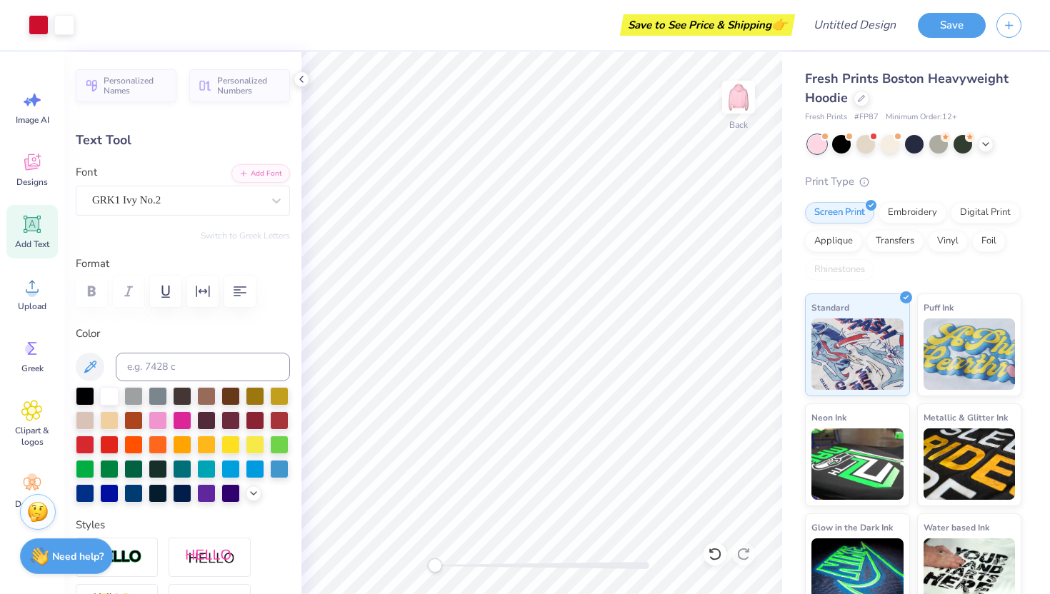
type input "3.00"
type input "1.67"
type input "1.69"
type input "5.05"
type input "2.85"
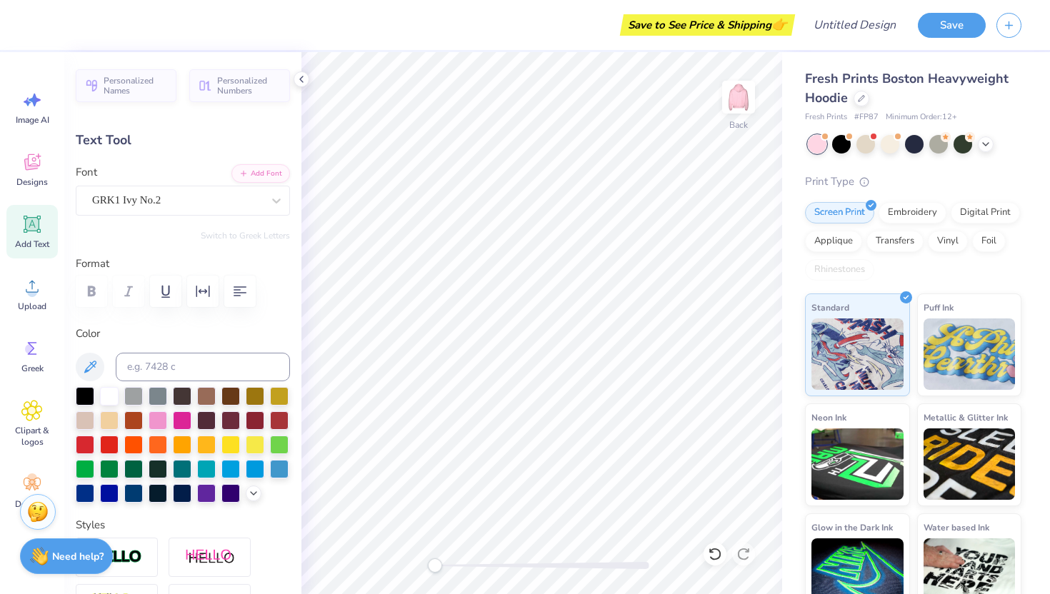
type input "3.98"
type input "6.28"
type input "1.11"
type input "1.55"
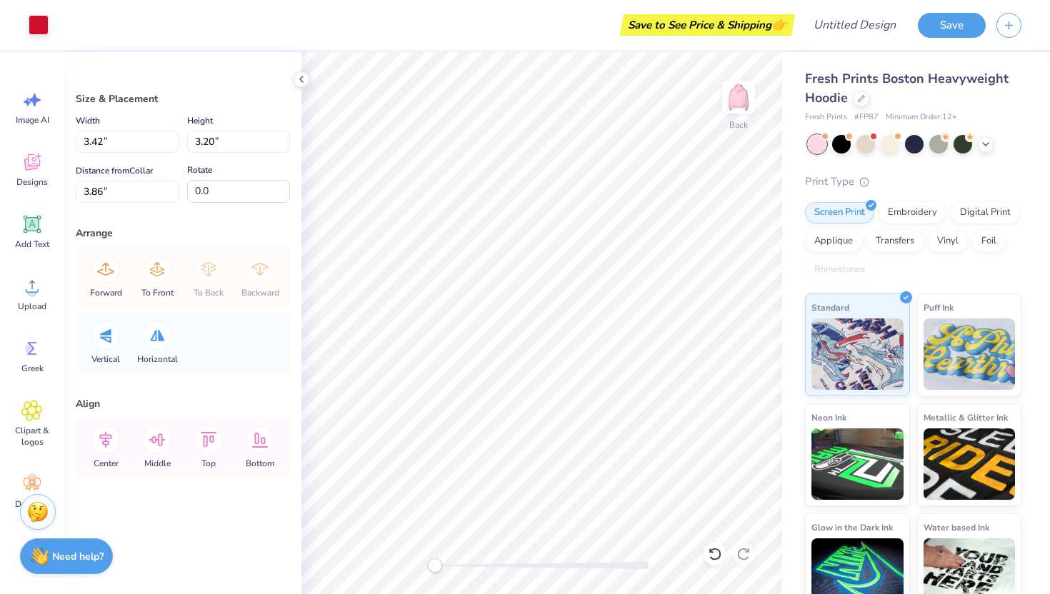
type input "1.84"
type input "1.71"
type input "5.34"
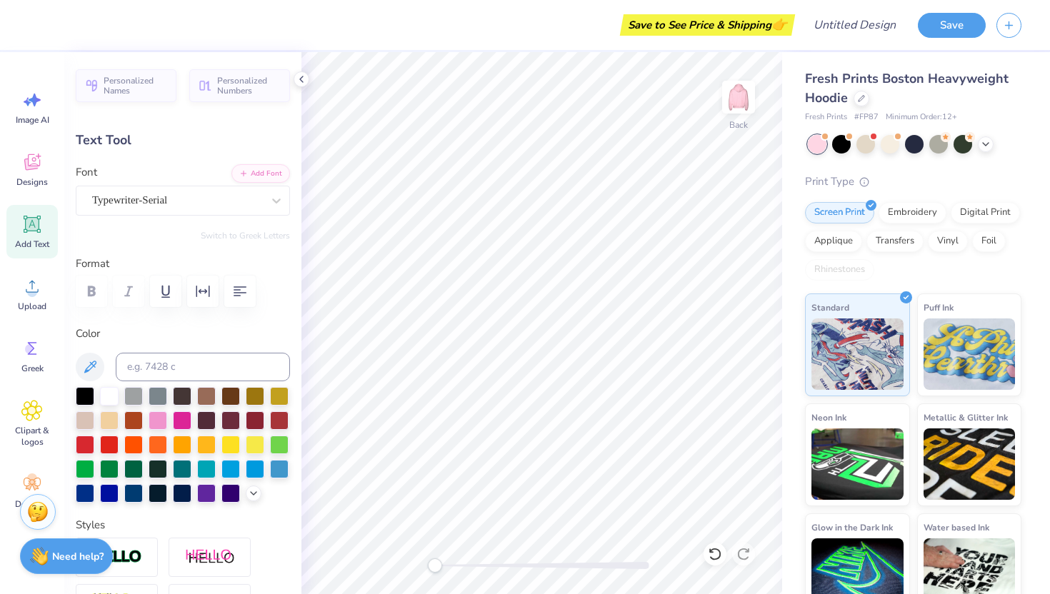
type input "1.77"
type input "2.07"
type input "6.48"
type input "0.0"
type input "1.67"
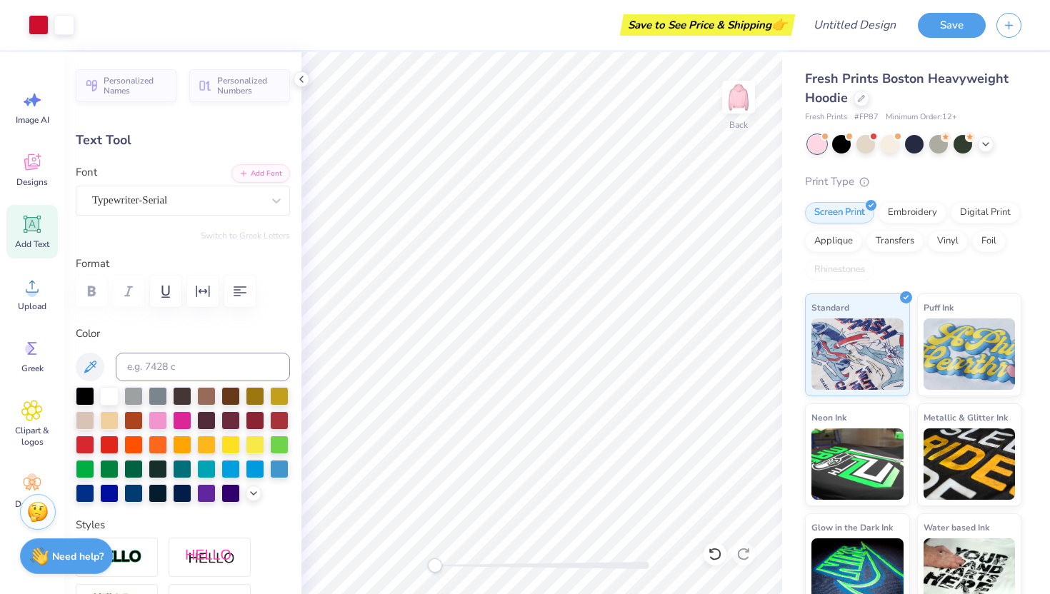
type input "1.69"
type input "3.49"
click at [736, 104] on img at bounding box center [738, 97] width 57 height 57
click at [26, 161] on icon at bounding box center [32, 164] width 14 height 11
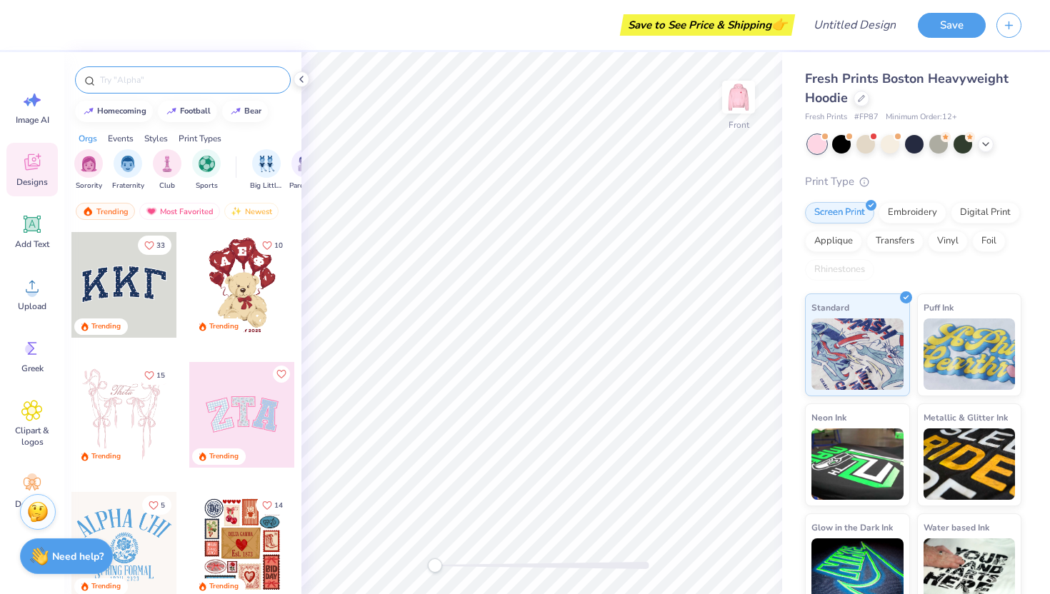
click at [179, 76] on input "text" at bounding box center [190, 80] width 183 height 14
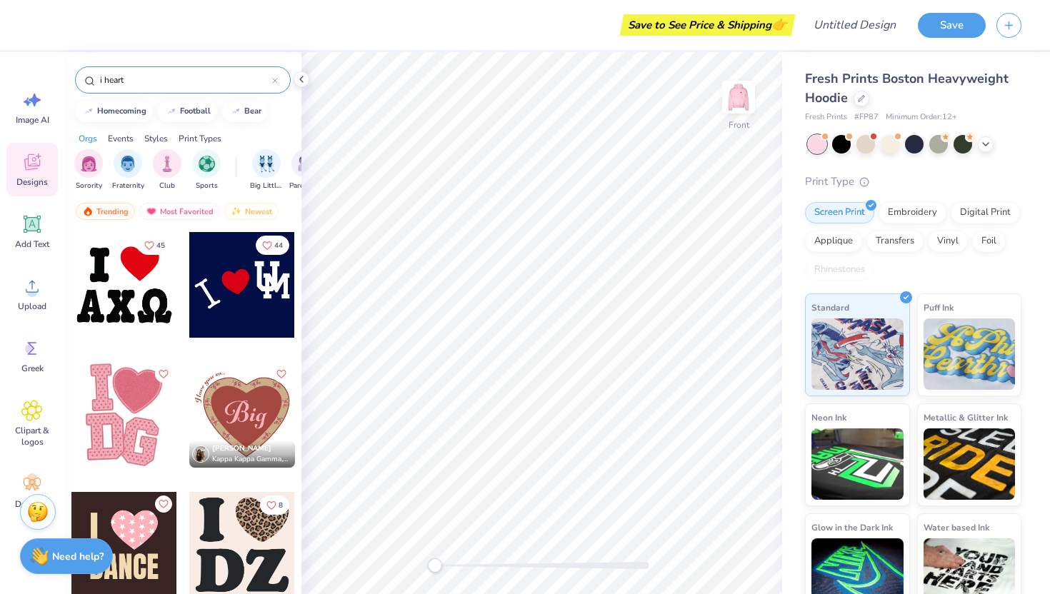
type input "i heart"
click at [206, 303] on div at bounding box center [242, 285] width 106 height 106
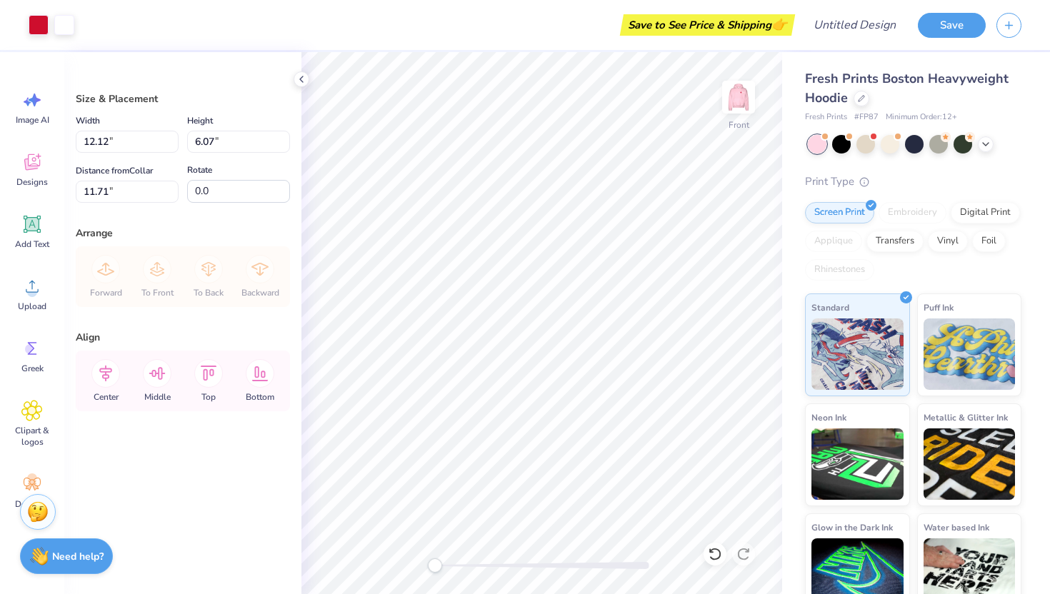
type input "2.3"
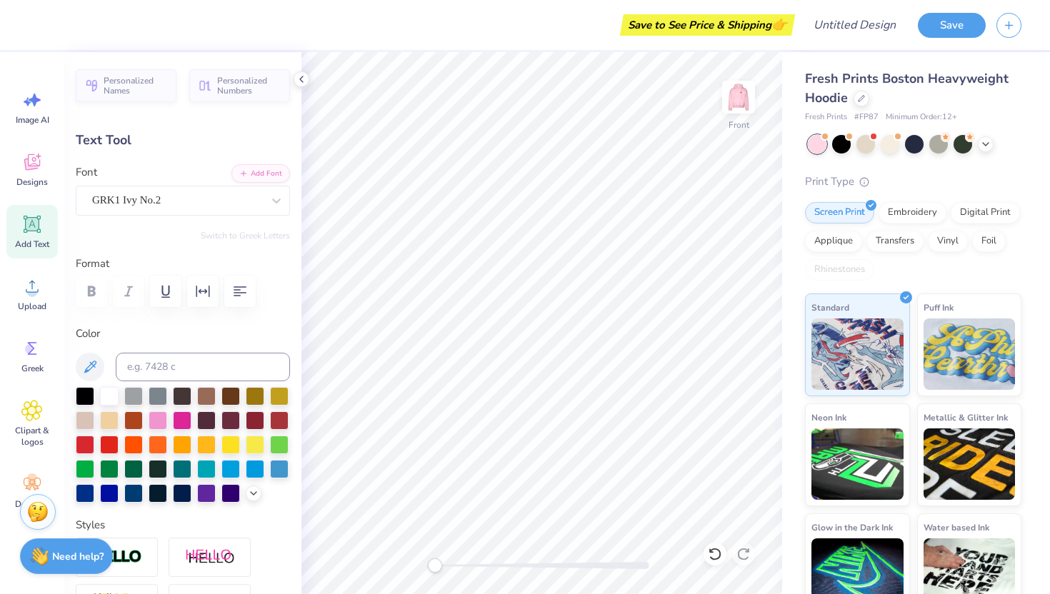
type textarea "D"
type input "3.47"
type input "3.35"
type input "8.94"
type textarea "F"
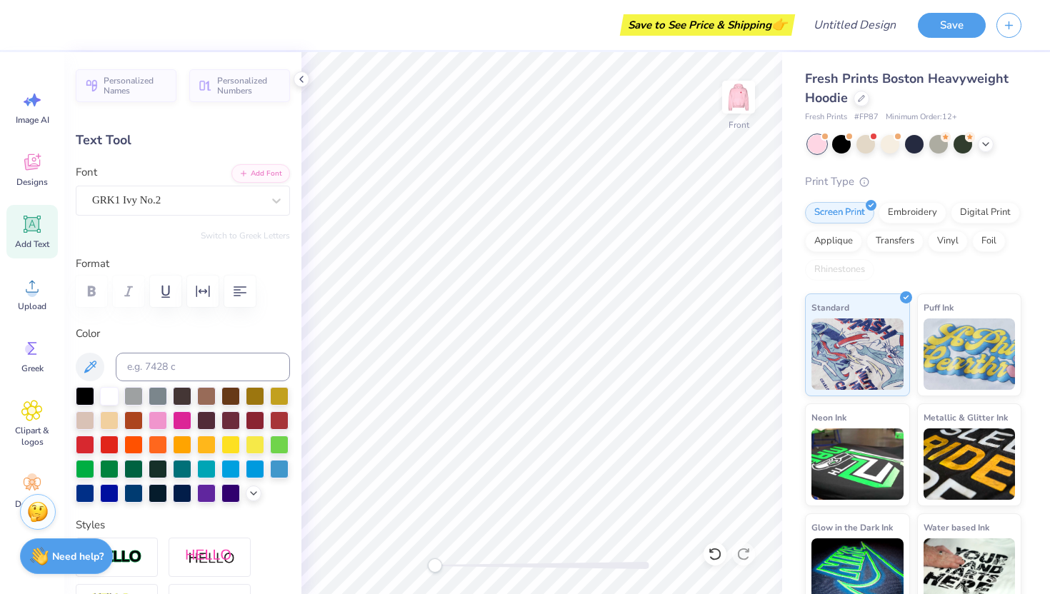
type textarea "G"
type input "0.0"
type input "2.44"
type input "3.26"
type input "8.96"
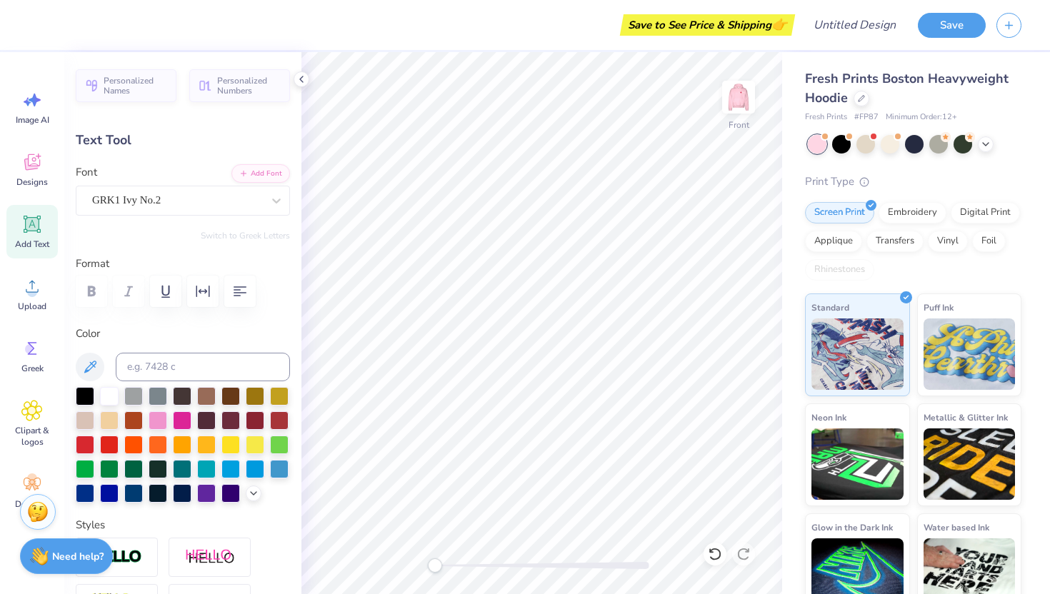
type input "15.5"
type input "3.78"
type input "3.91"
type input "7.37"
type input "2.3"
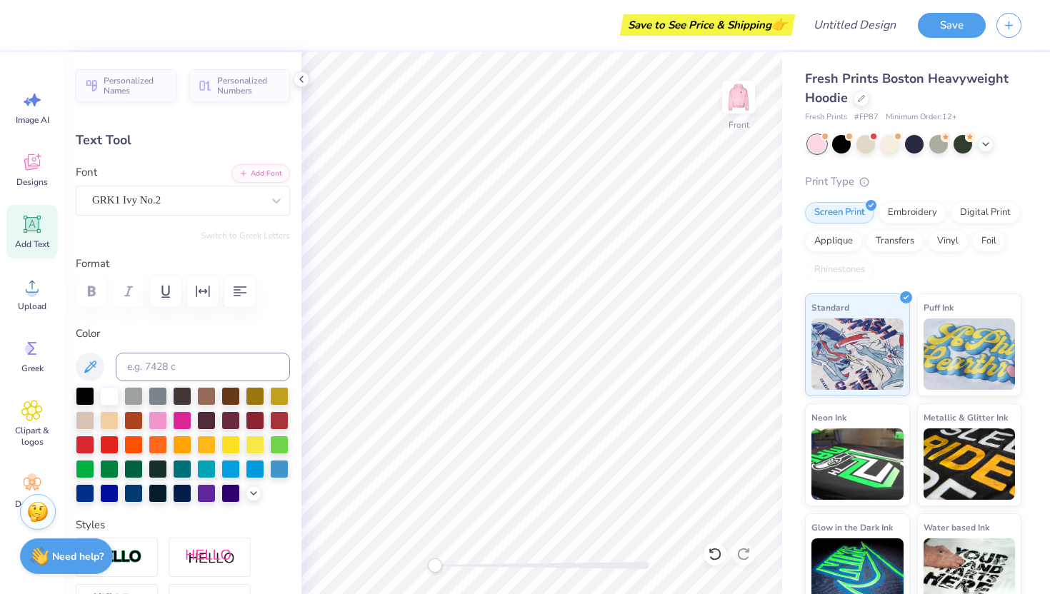
type input "3.90"
type input "7.36"
type input "-13.5"
type input "3.02"
type input "3.44"
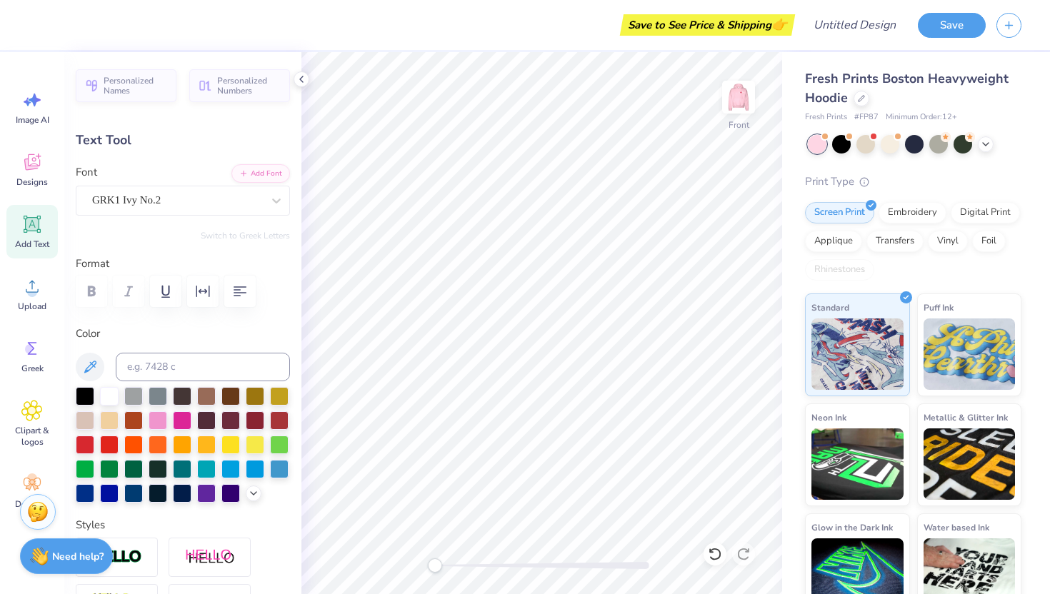
type input "7.94"
type input "0.0"
type input "3.20"
type input "3.86"
type input "9.31"
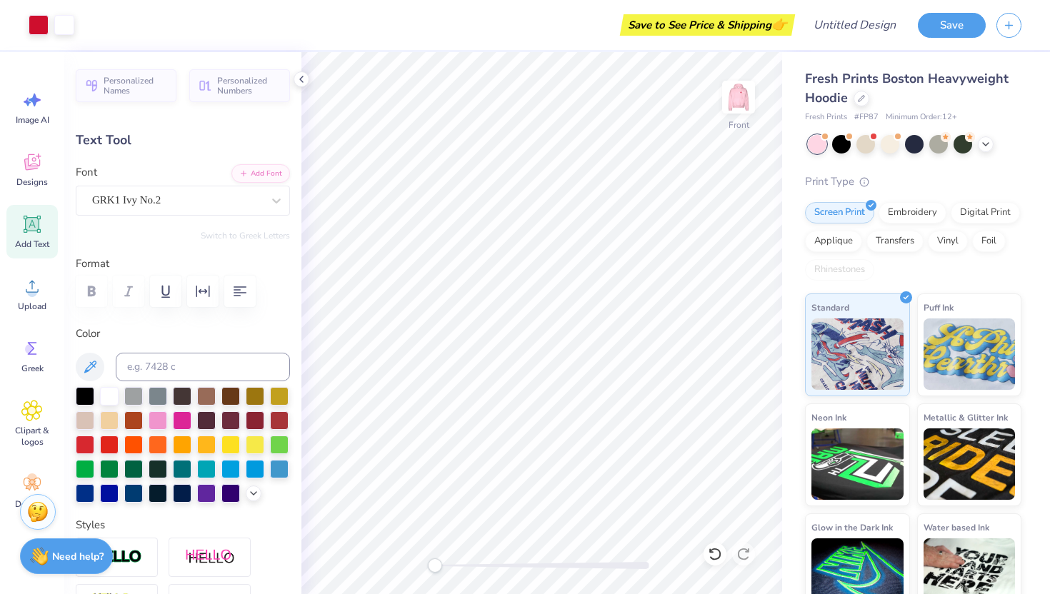
type input "-29.5"
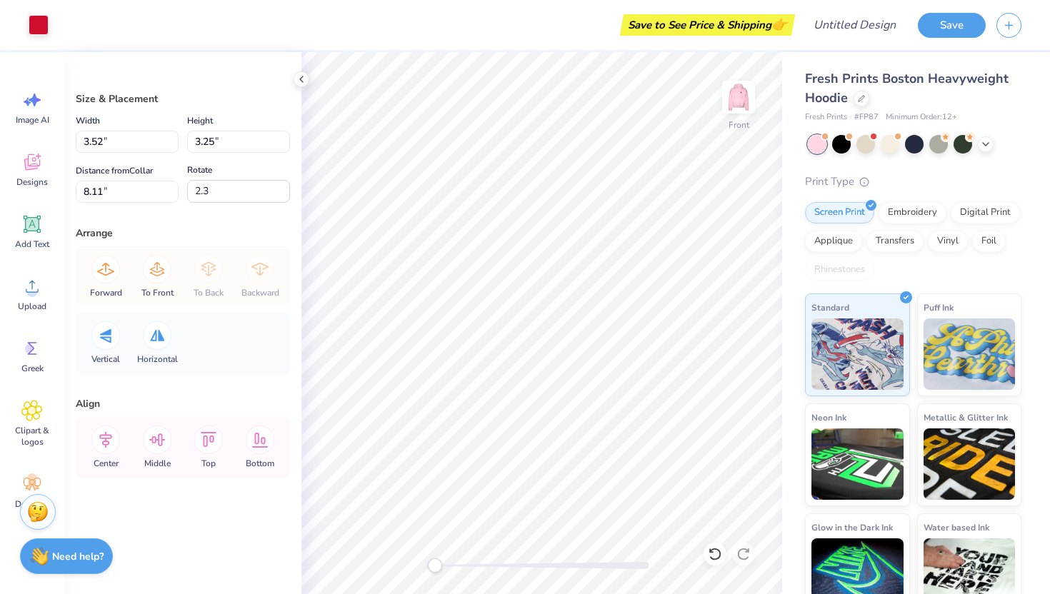
type input "4.10"
type input "3.80"
type input "7.18"
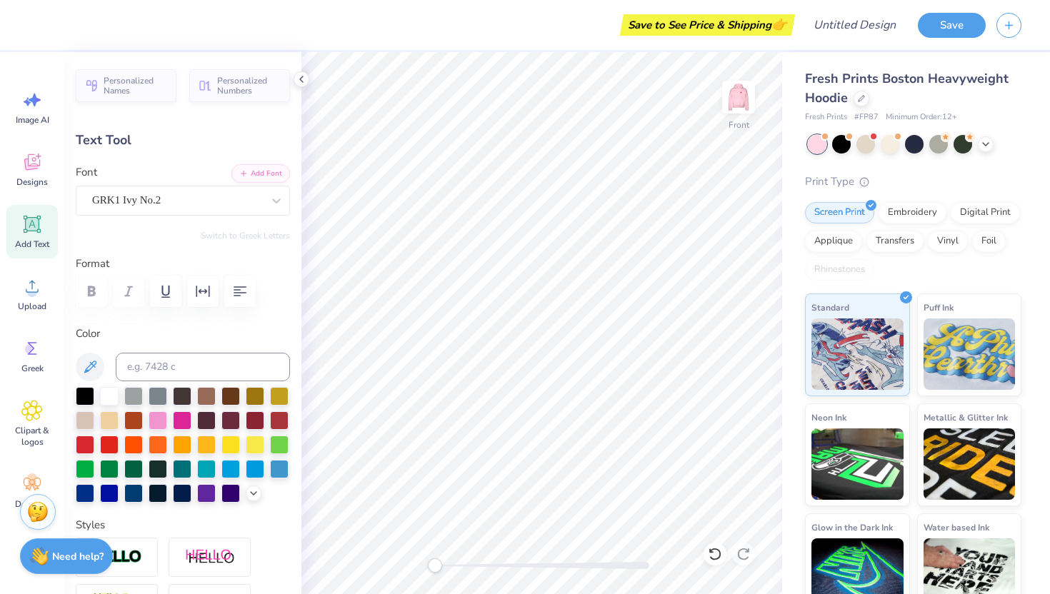
type input "0.0"
click at [750, 96] on img at bounding box center [738, 97] width 57 height 57
type input "1.77"
type input "2.07"
type input "4.14"
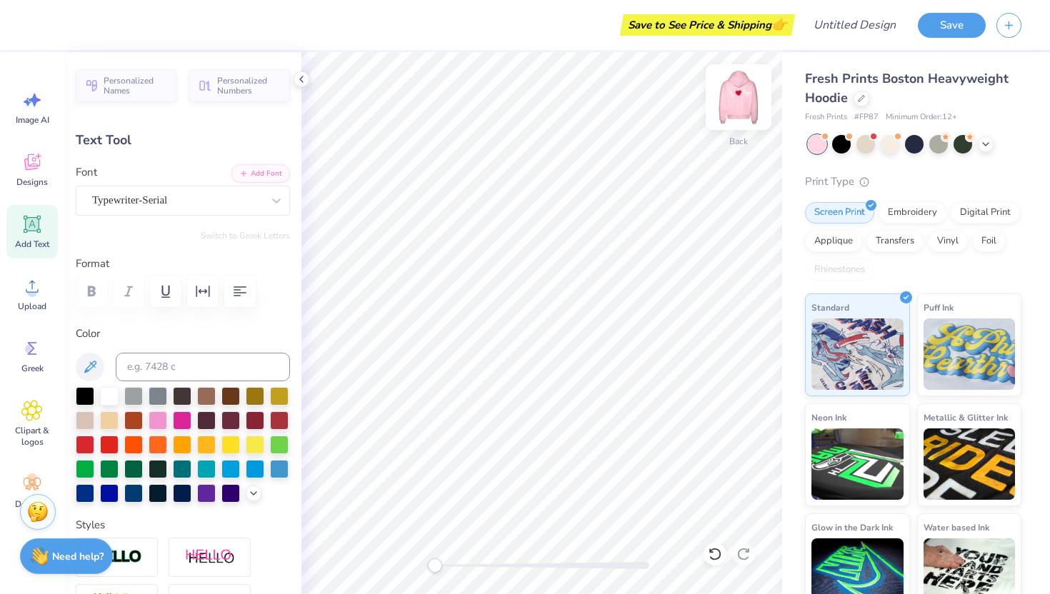
type input "0.0"
type input "1.67"
type input "1.69"
type input "3.49"
type input "1.11"
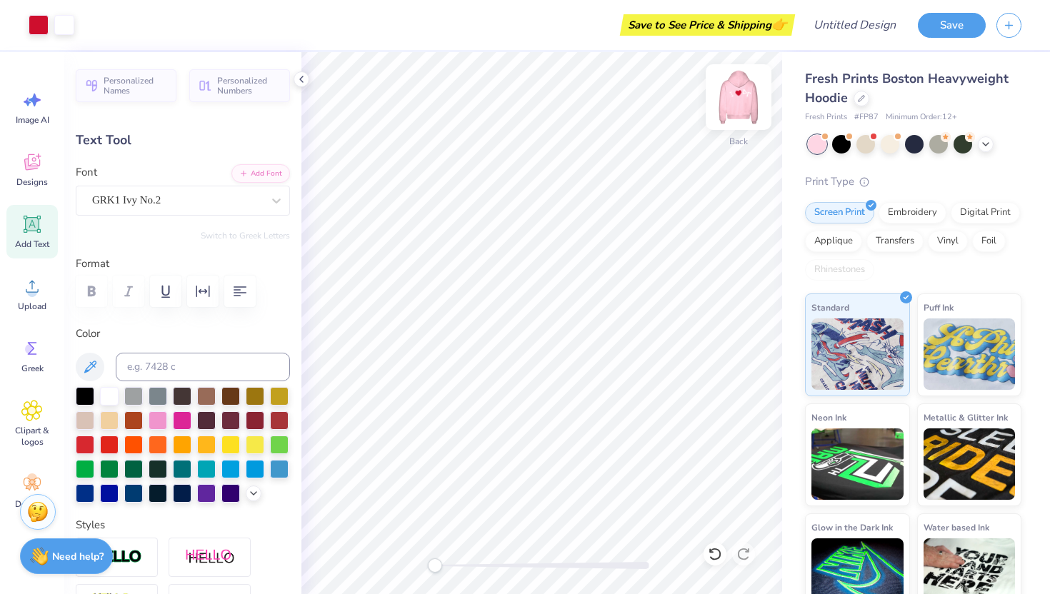
type input "1.55"
type input "4.40"
type input "0.0"
click at [985, 139] on icon at bounding box center [985, 142] width 11 height 11
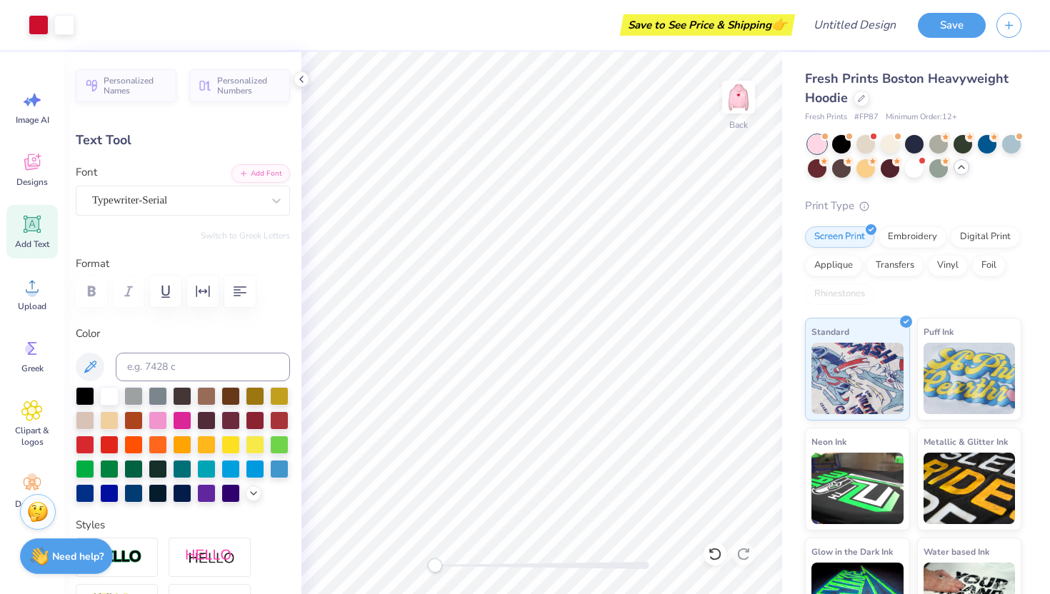
click at [918, 157] on div at bounding box center [915, 156] width 214 height 43
click at [917, 161] on div at bounding box center [914, 167] width 19 height 19
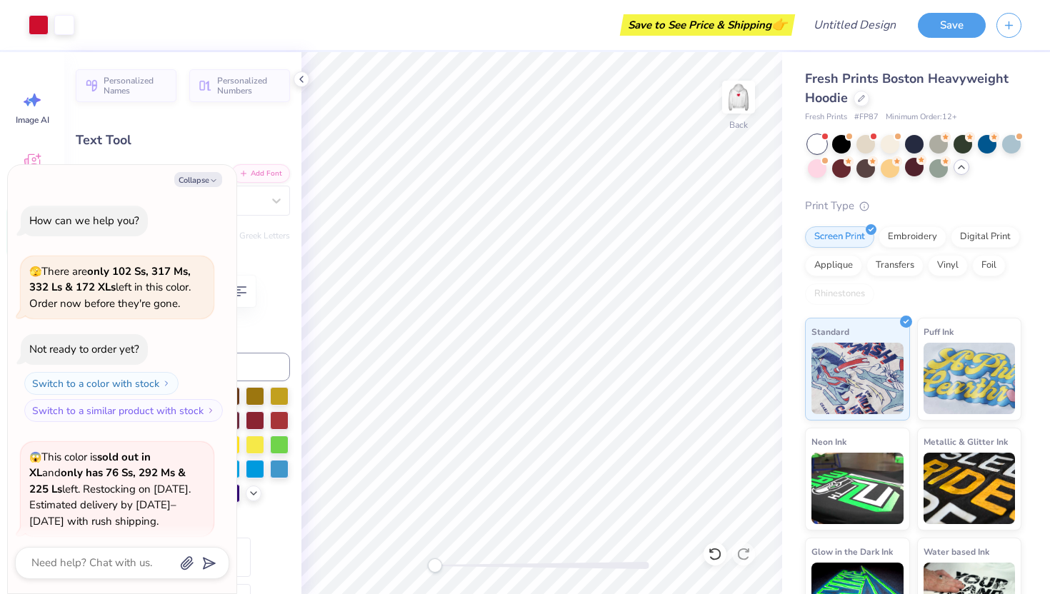
scroll to position [111, 0]
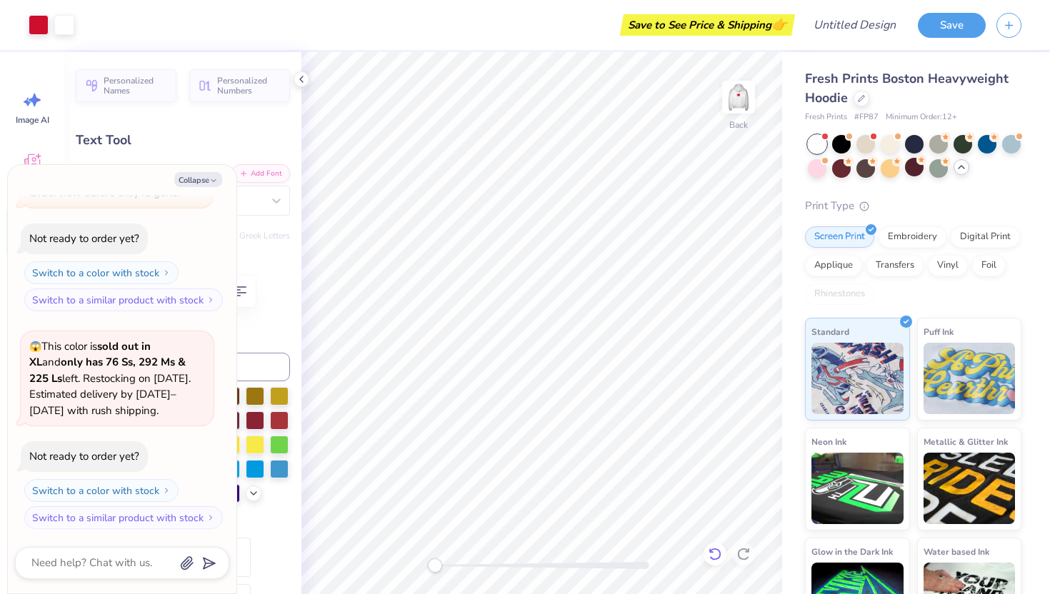
click at [712, 557] on icon at bounding box center [715, 554] width 14 height 14
click at [738, 553] on icon at bounding box center [743, 554] width 12 height 13
click at [740, 112] on img at bounding box center [738, 97] width 57 height 57
type textarea "x"
type input "3.20"
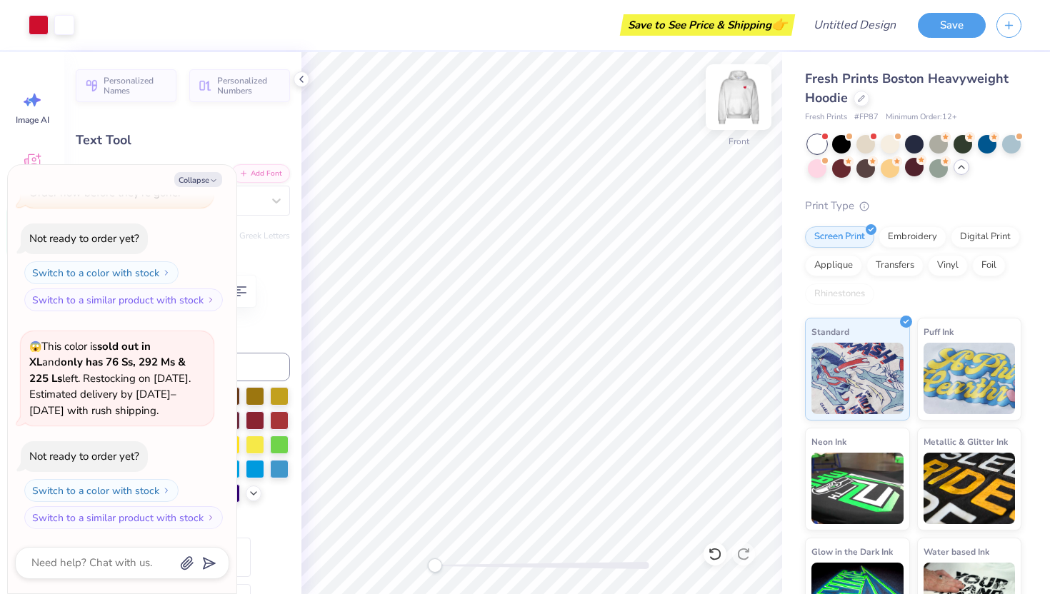
type input "3.86"
type input "7.81"
type input "-29.5"
click at [206, 179] on button "Collapse" at bounding box center [198, 179] width 48 height 15
type textarea "x"
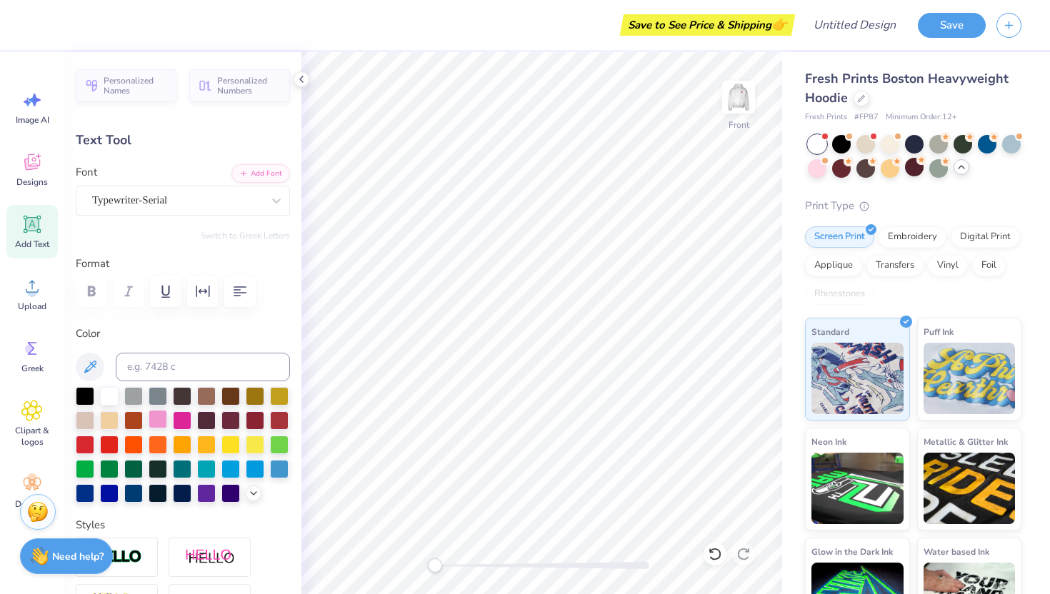
click at [156, 416] on div at bounding box center [158, 419] width 19 height 19
type input "3.02"
type input "3.44"
type input "6.33"
click at [155, 421] on div at bounding box center [158, 419] width 19 height 19
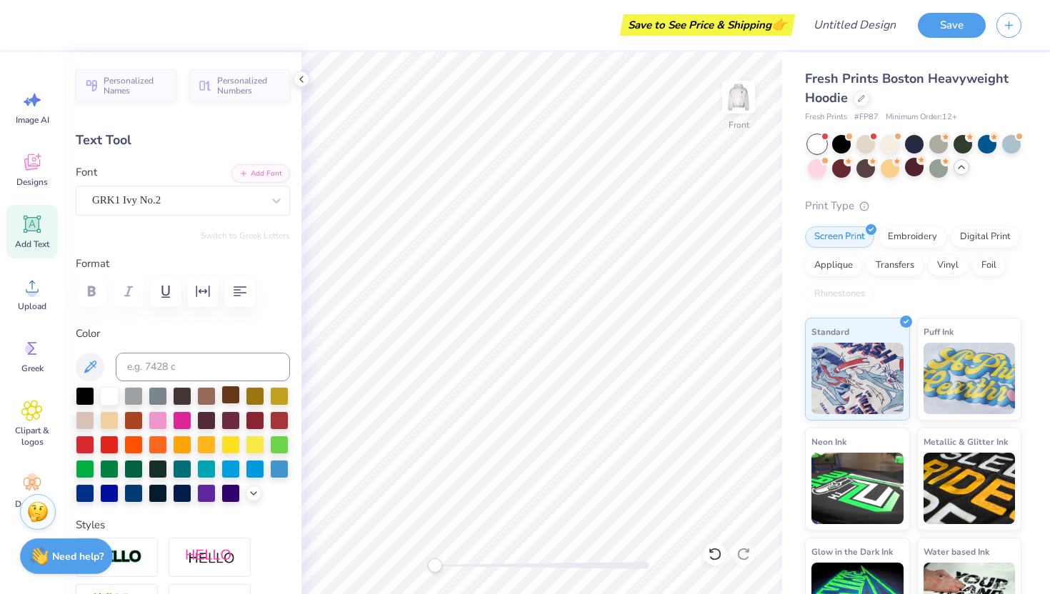
type input "0.0"
type input "3.08"
type input "3.37"
type input "8.06"
click at [165, 413] on div at bounding box center [158, 419] width 19 height 19
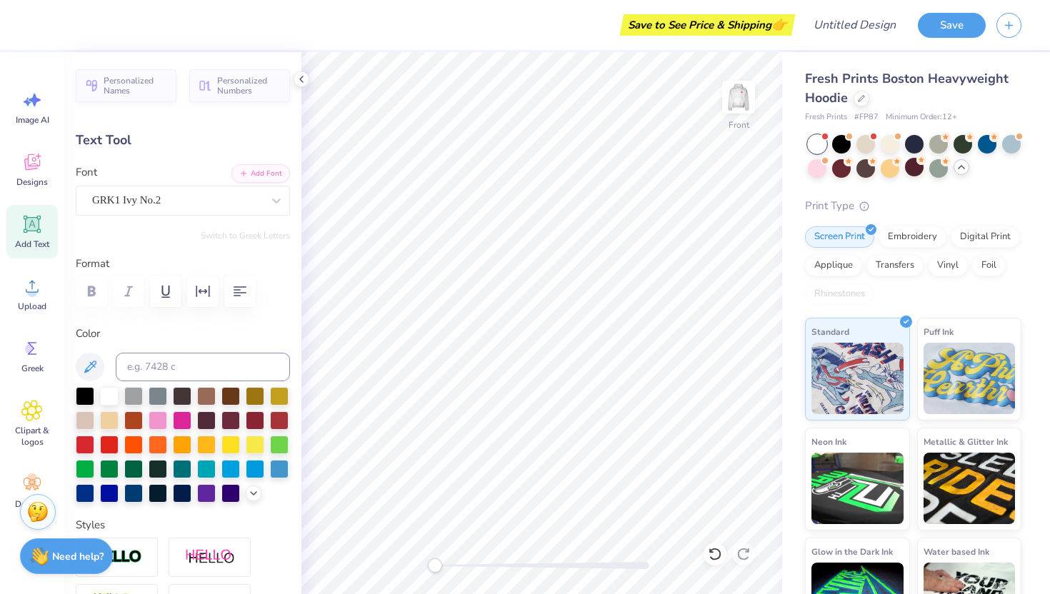
type input "0.0"
click at [736, 87] on img at bounding box center [738, 97] width 57 height 57
type input "1.50"
type input "2.08"
type input "3.61"
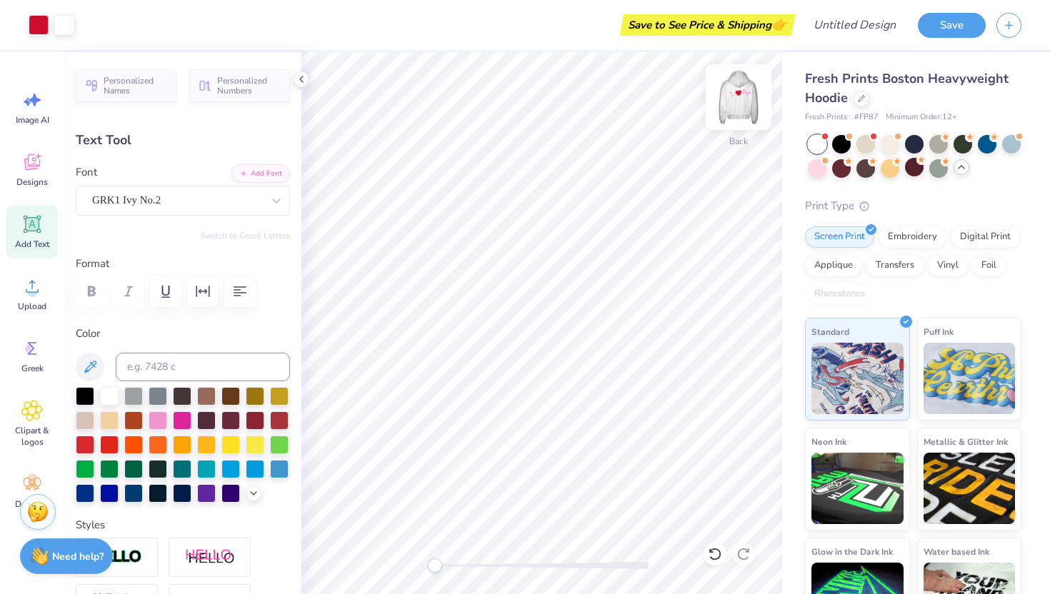
type input "-19.4"
click at [153, 411] on div at bounding box center [158, 419] width 19 height 19
type input "1.67"
type input "1.69"
type input "3.29"
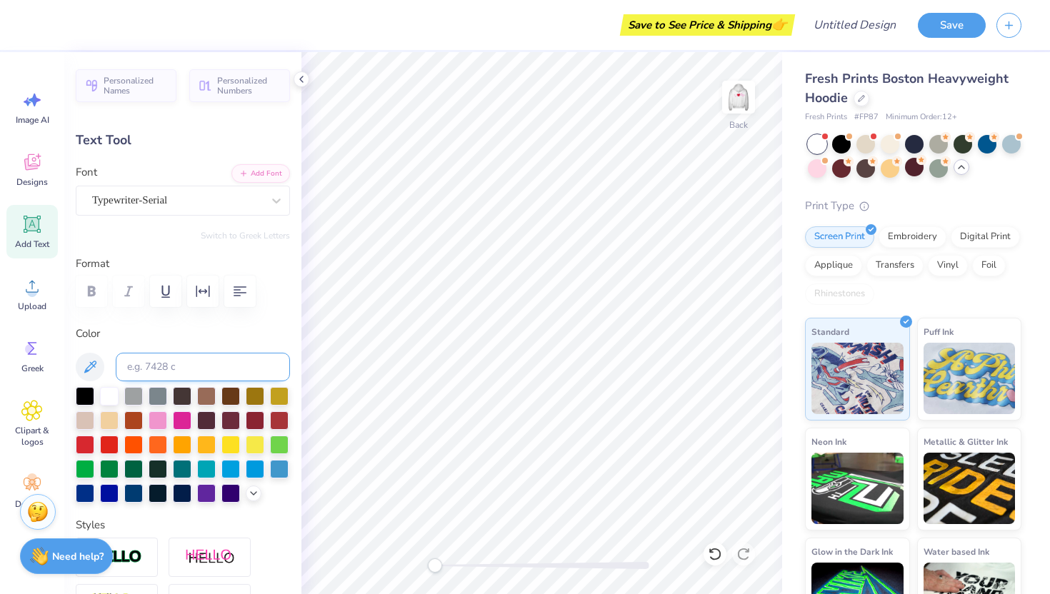
type input "0.0"
click at [157, 416] on div at bounding box center [158, 419] width 19 height 19
type input "1.11"
type input "1.55"
type input "4.14"
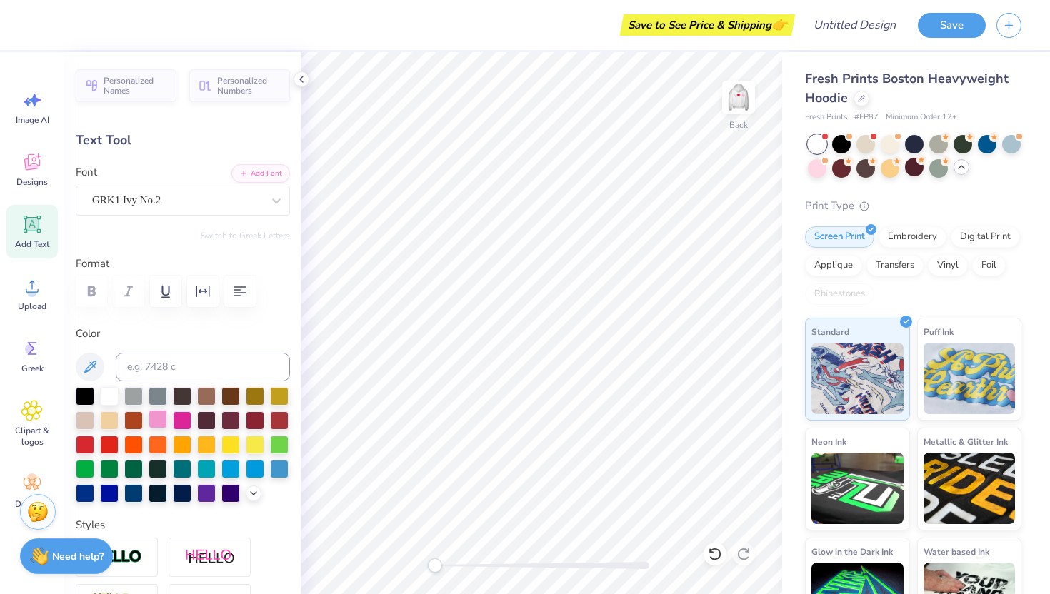
click at [163, 421] on div at bounding box center [158, 419] width 19 height 19
click at [39, 161] on icon at bounding box center [32, 162] width 16 height 16
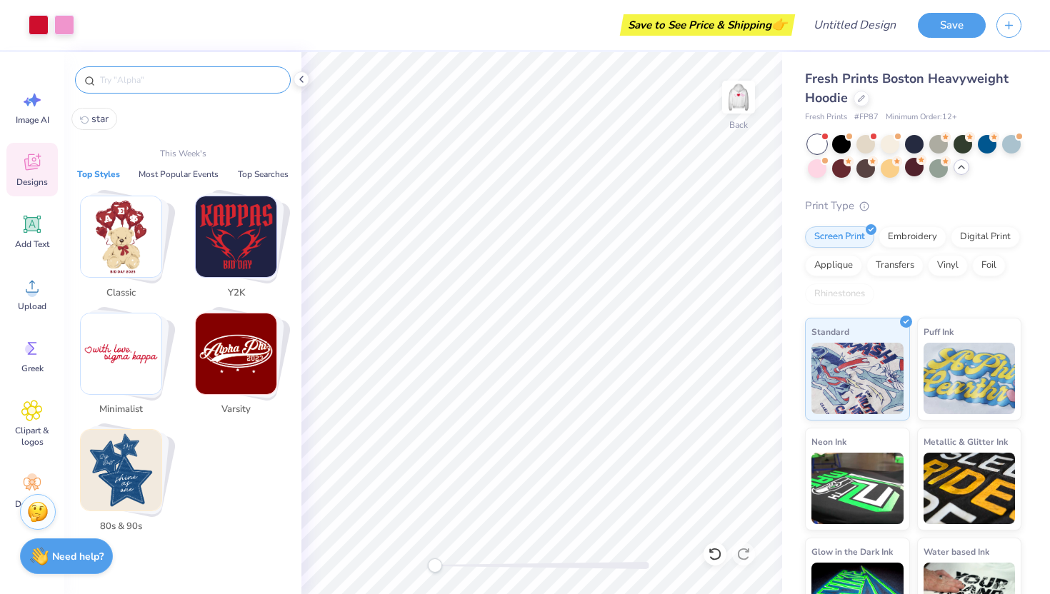
click at [166, 77] on input "text" at bounding box center [190, 80] width 183 height 14
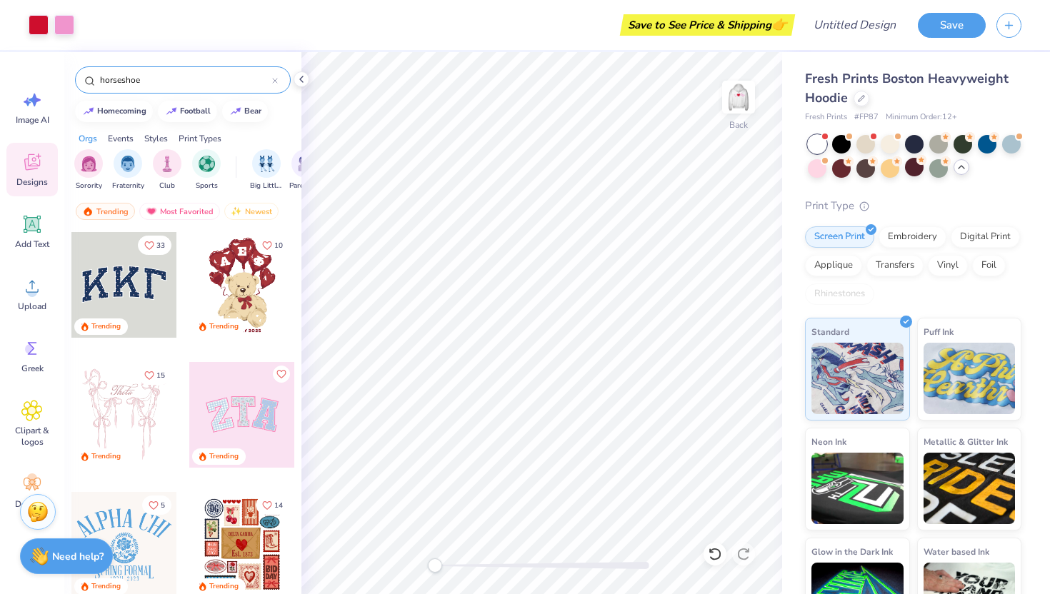
type input "horseshoe"
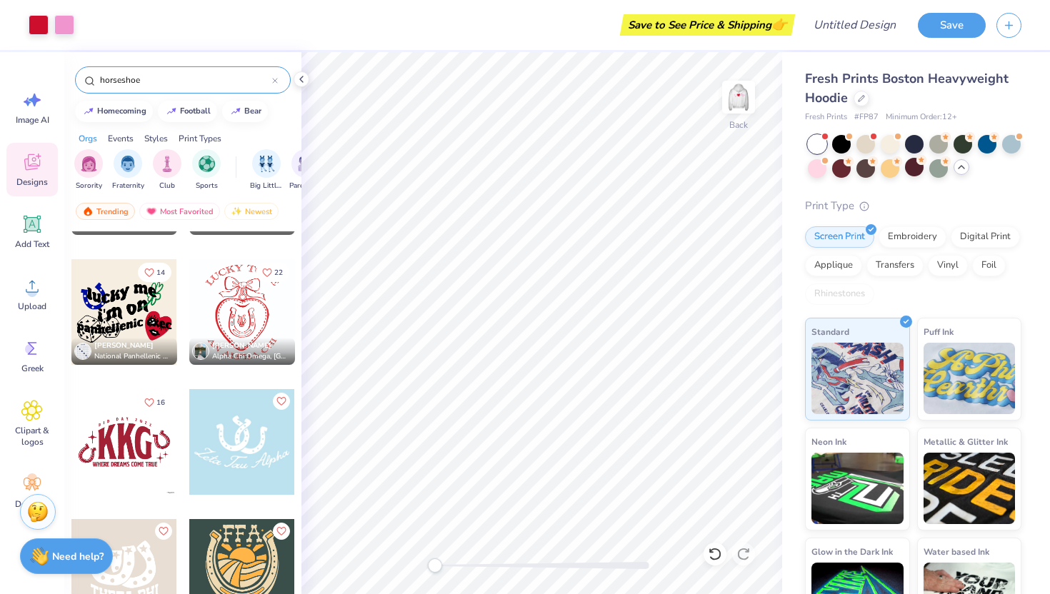
scroll to position [1013, 0]
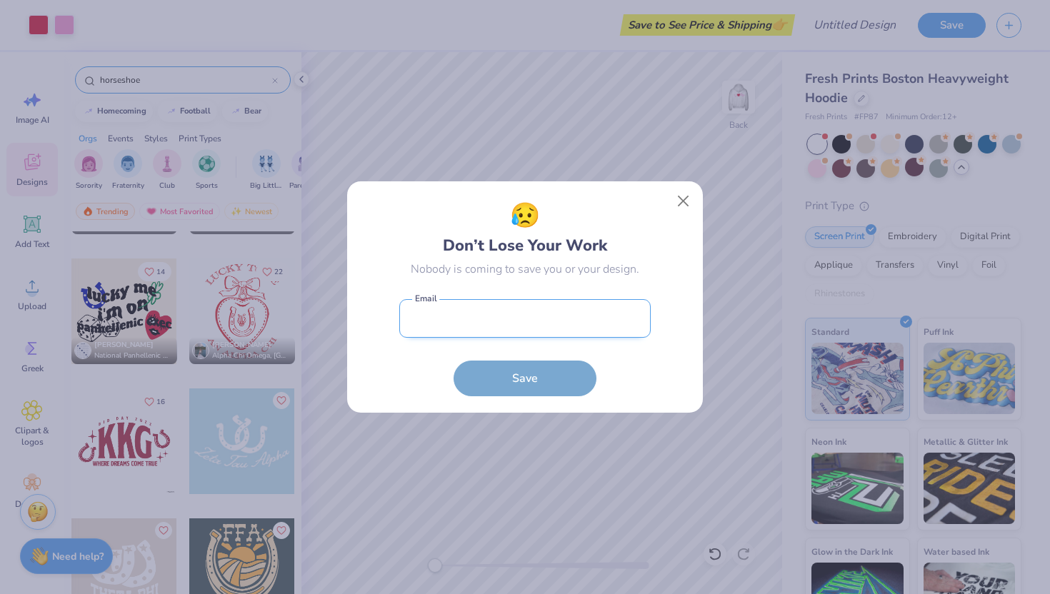
click at [543, 314] on input "email" at bounding box center [524, 318] width 251 height 39
type input "[EMAIL_ADDRESS][DOMAIN_NAME]"
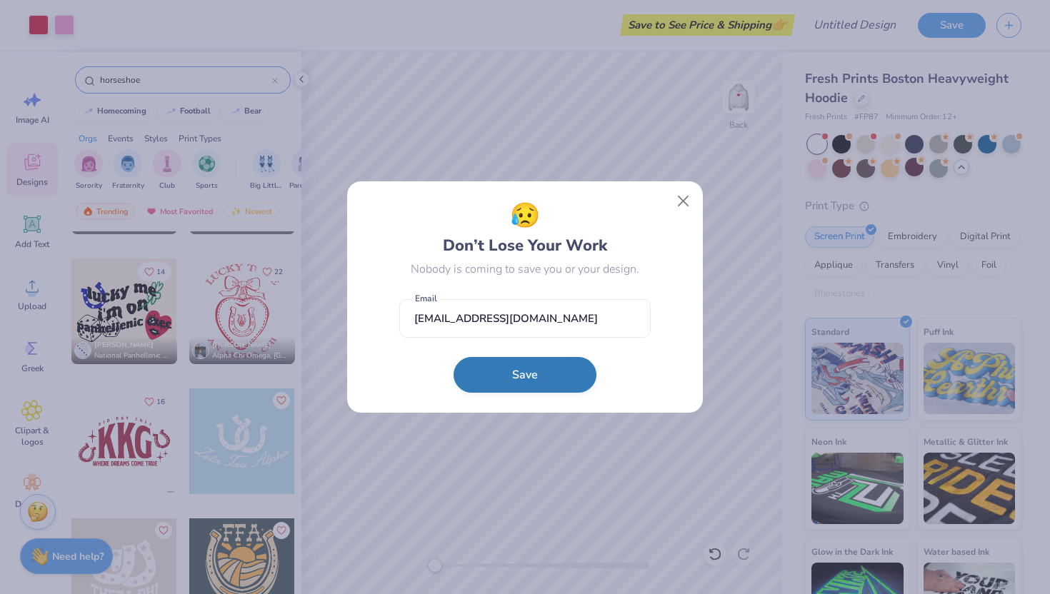
click at [518, 358] on button "Save" at bounding box center [524, 375] width 143 height 36
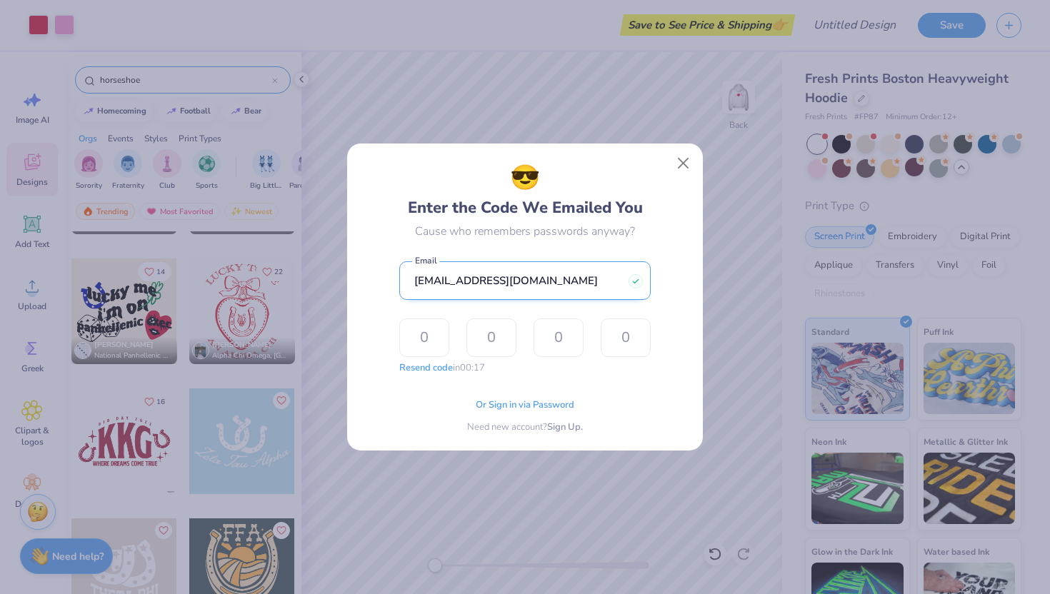
type input "5"
type input "8"
type input "4"
type input "3"
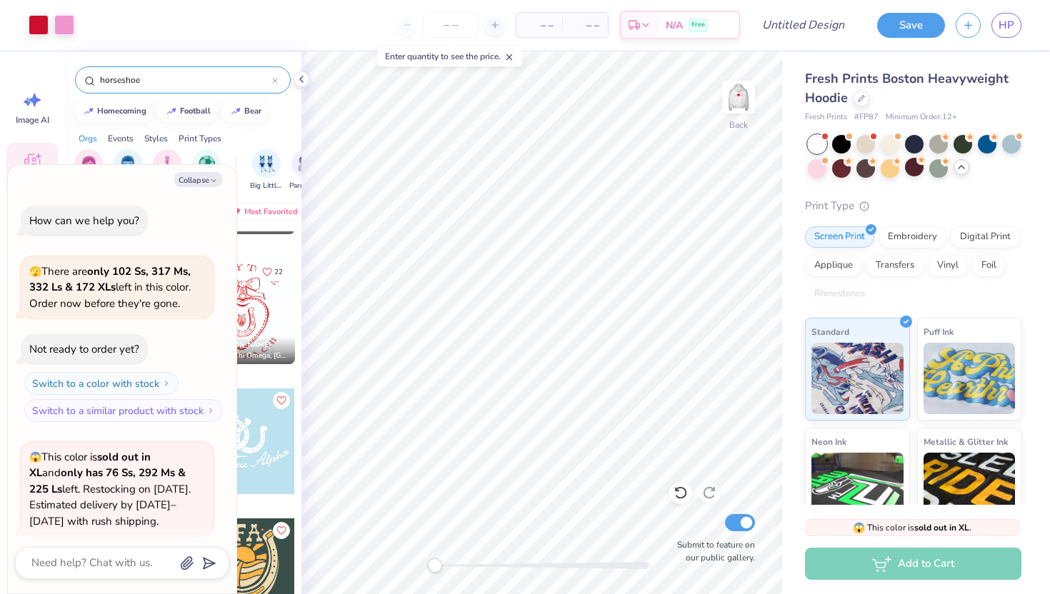
scroll to position [221, 0]
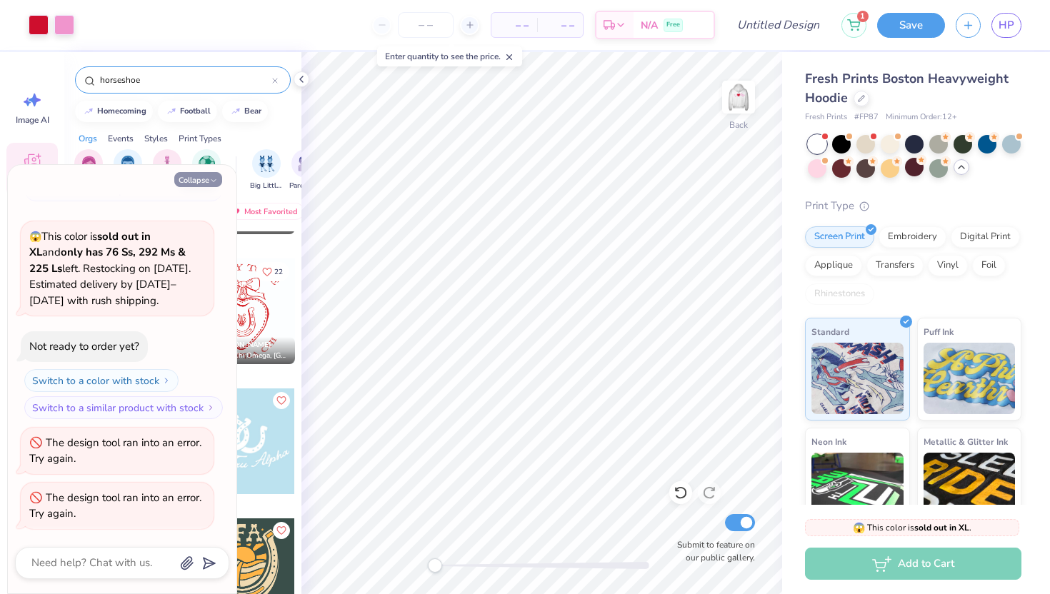
click at [209, 178] on icon "button" at bounding box center [213, 180] width 9 height 9
type textarea "x"
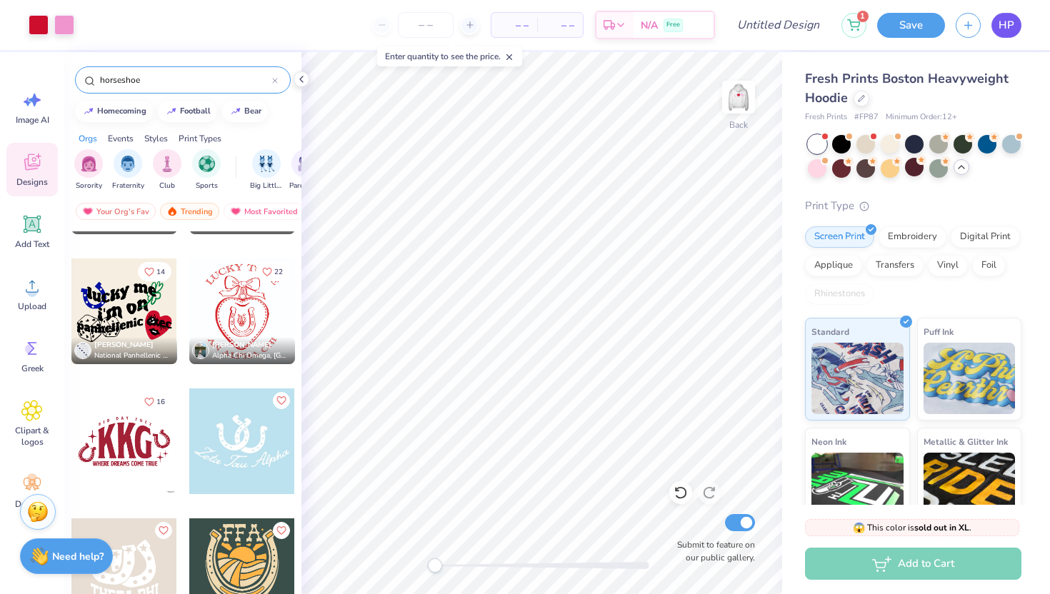
click at [1007, 36] on link "HP" at bounding box center [1006, 25] width 30 height 25
click at [735, 111] on img at bounding box center [738, 97] width 57 height 57
click at [683, 490] on icon at bounding box center [680, 493] width 14 height 14
click at [714, 496] on icon at bounding box center [709, 493] width 14 height 14
